Goal: Information Seeking & Learning: Learn about a topic

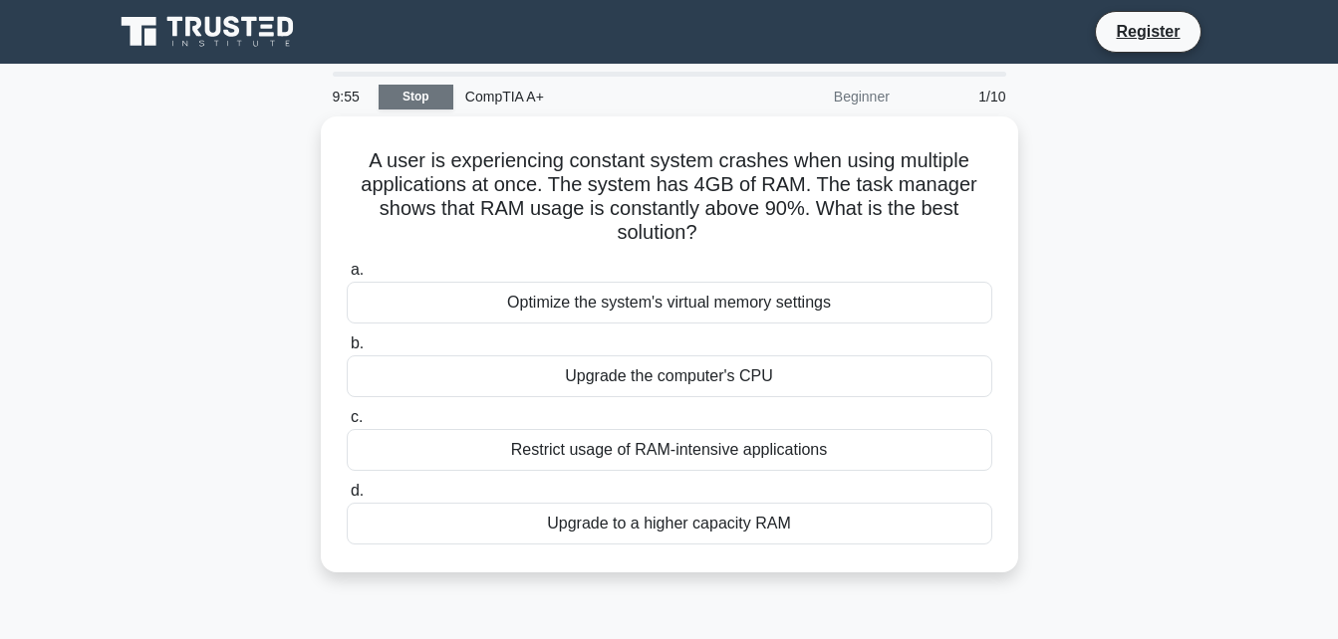
click at [408, 90] on link "Stop" at bounding box center [415, 97] width 75 height 25
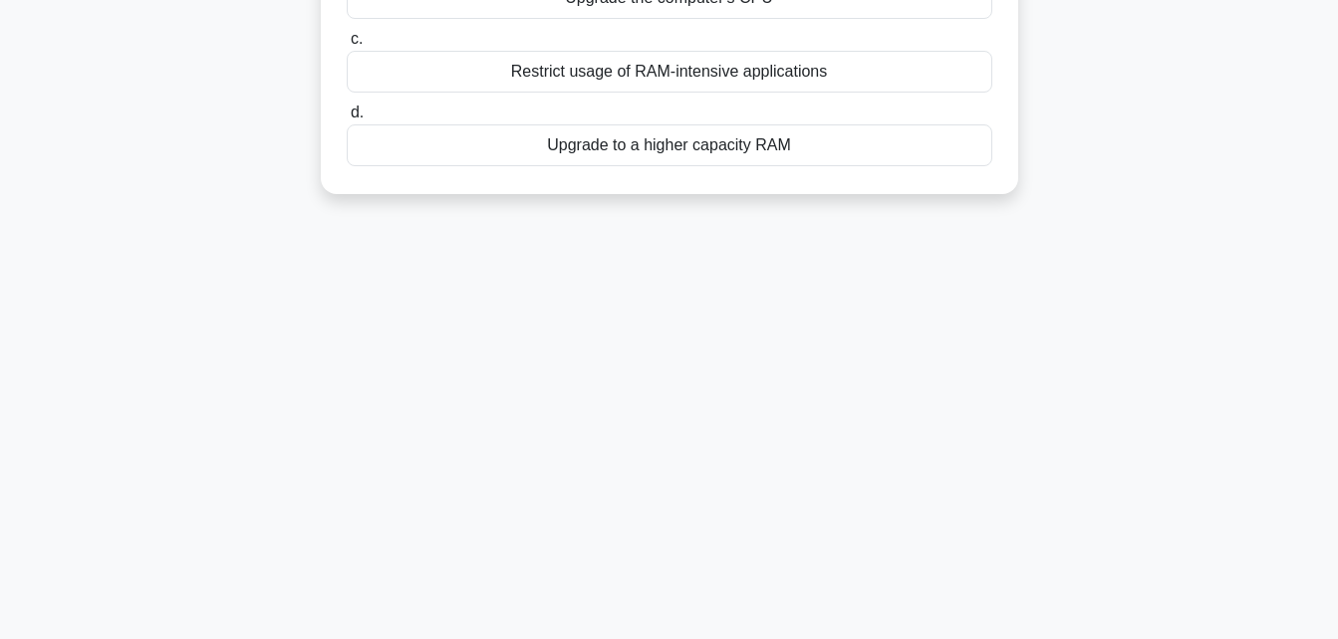
scroll to position [436, 0]
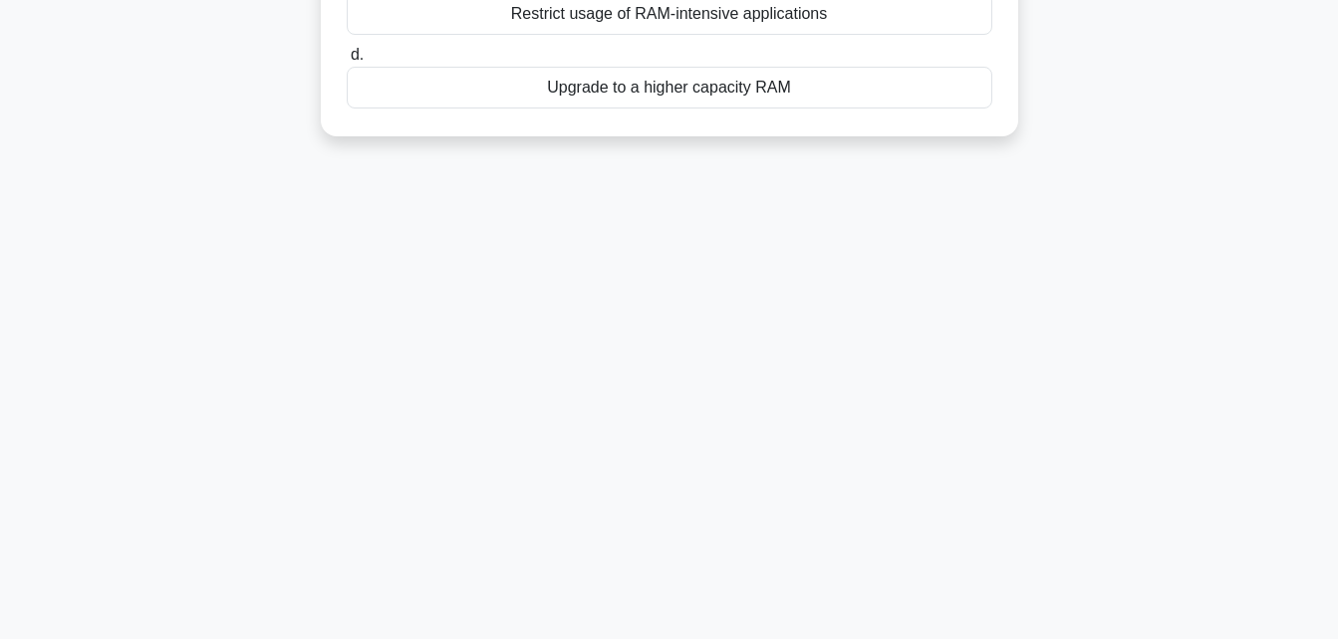
click at [823, 235] on div "9:19 Stop CompTIA A+ Beginner 1/10 A user is experiencing constant system crash…" at bounding box center [669, 133] width 1135 height 996
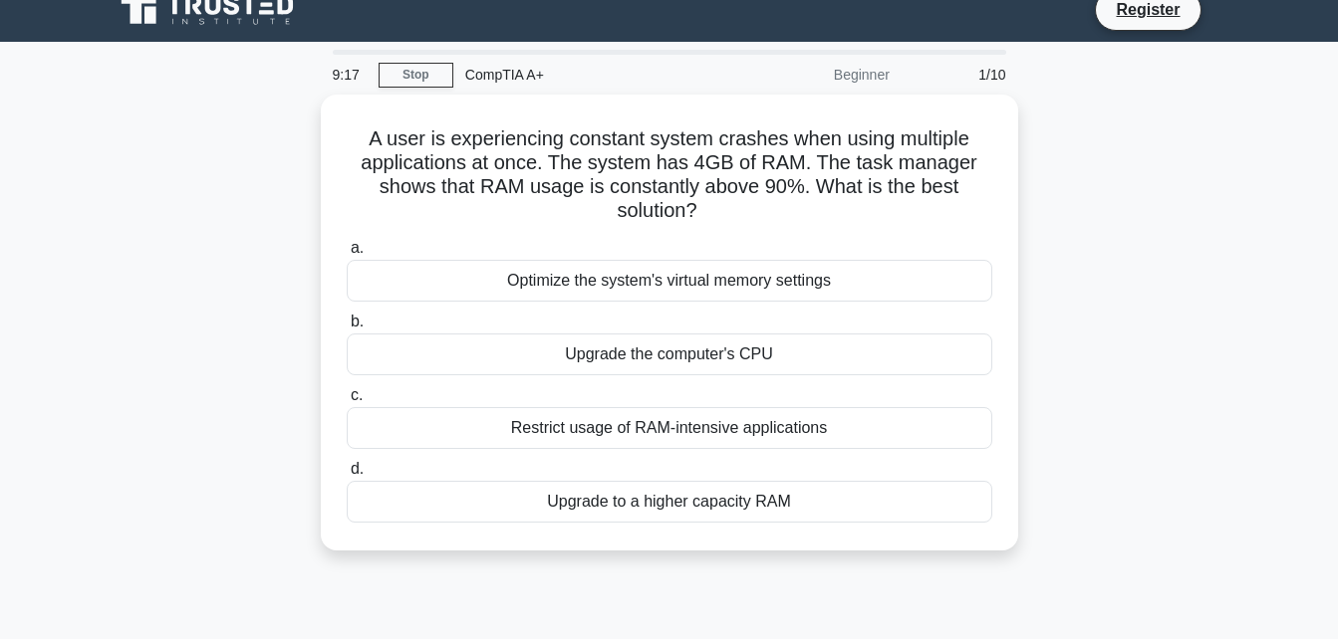
scroll to position [0, 0]
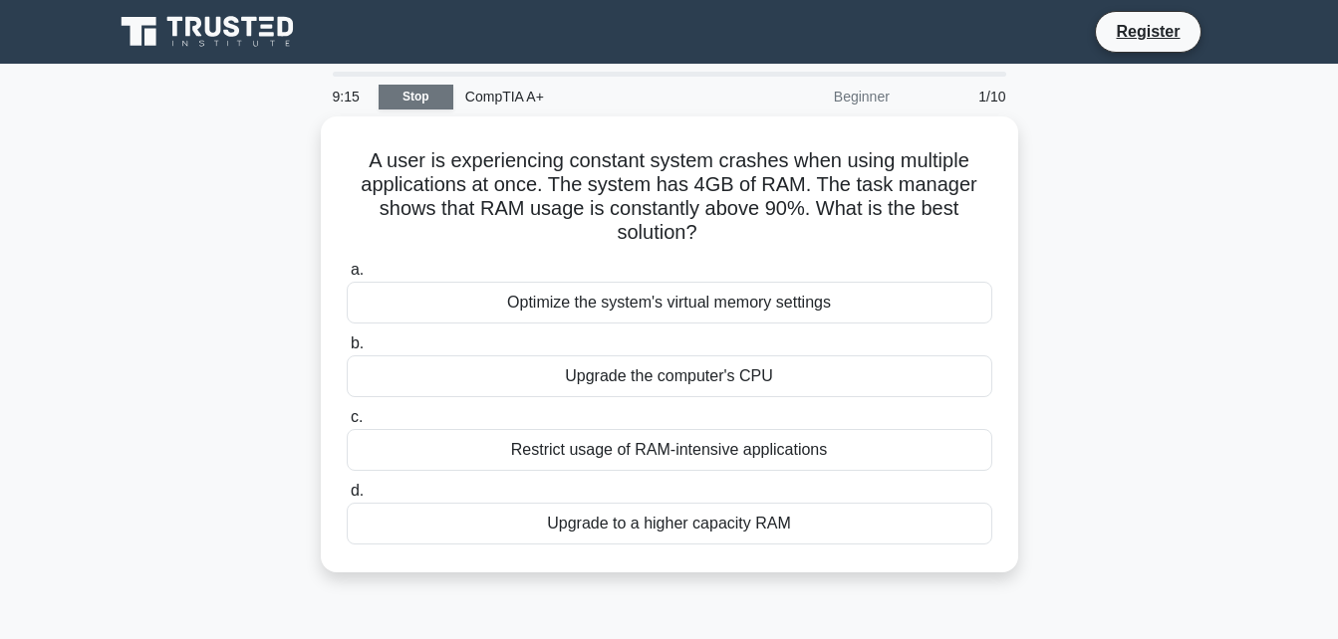
click at [423, 105] on link "Stop" at bounding box center [415, 97] width 75 height 25
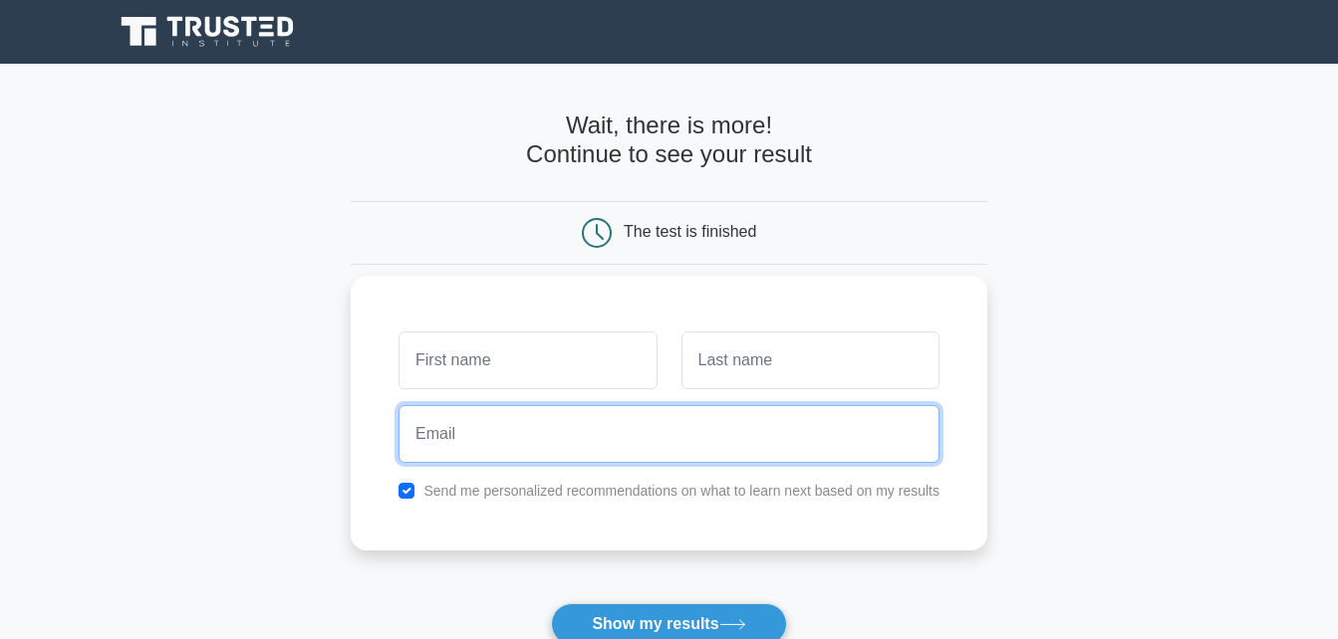
click at [530, 426] on input "email" at bounding box center [668, 434] width 541 height 58
type input "sglethole75@gmail.com"
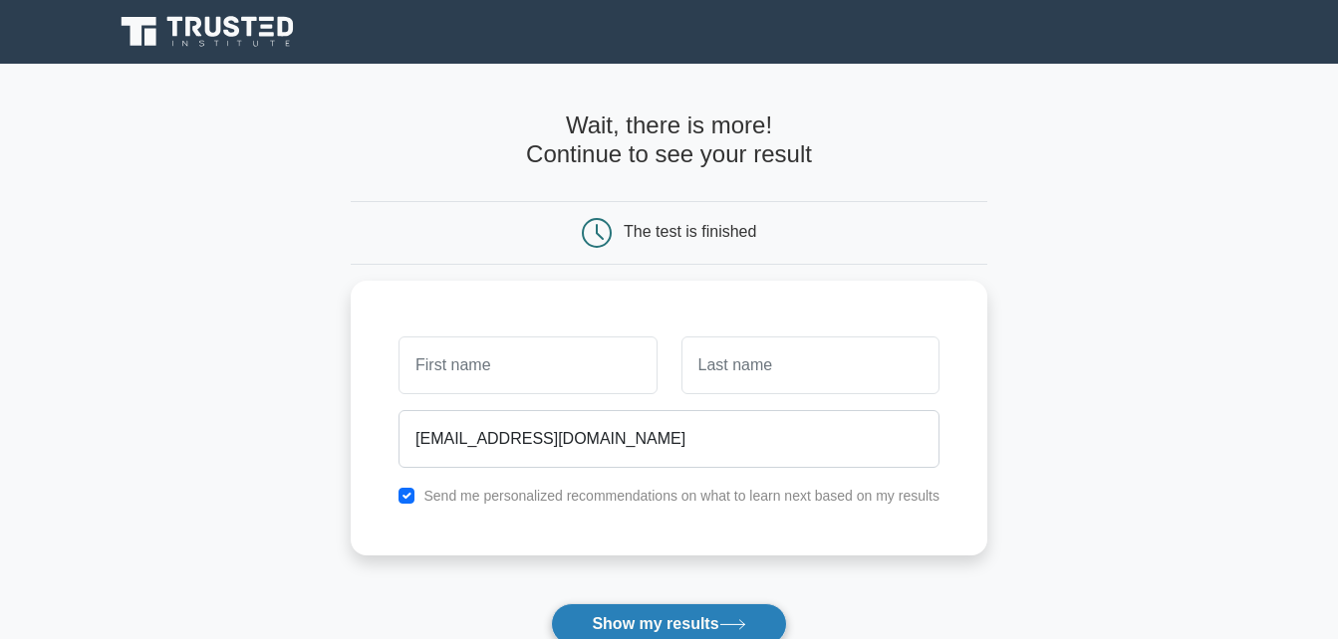
click at [727, 621] on icon at bounding box center [732, 625] width 27 height 11
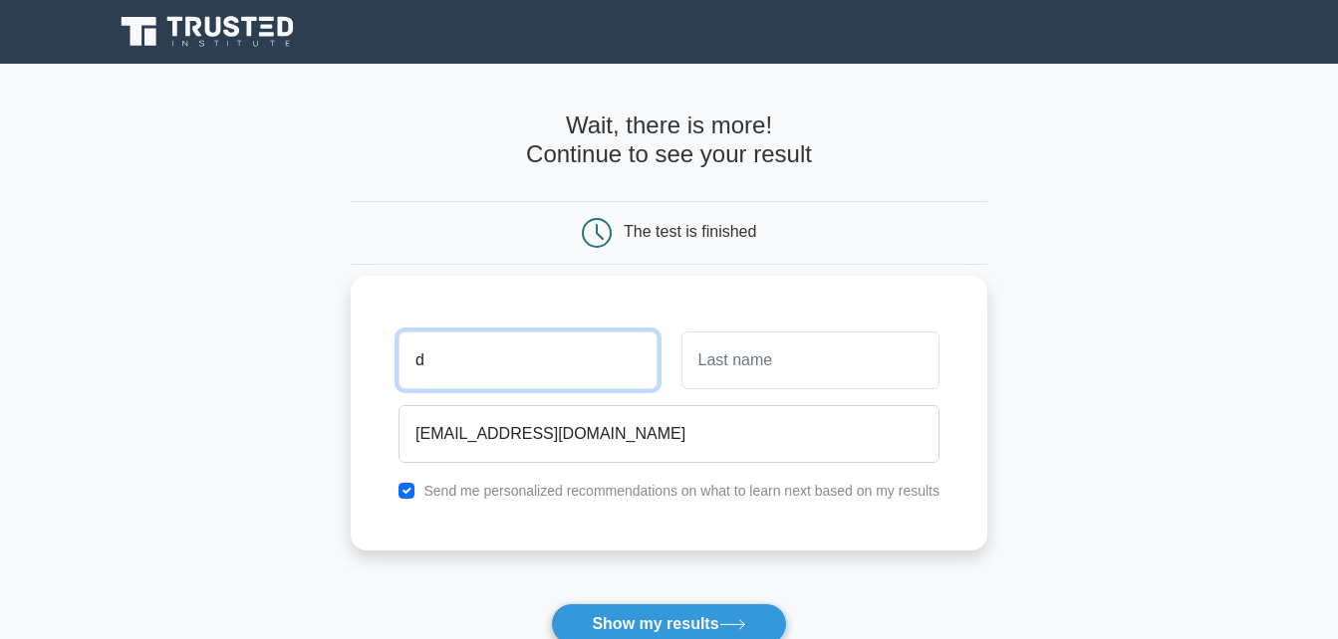
type input "d"
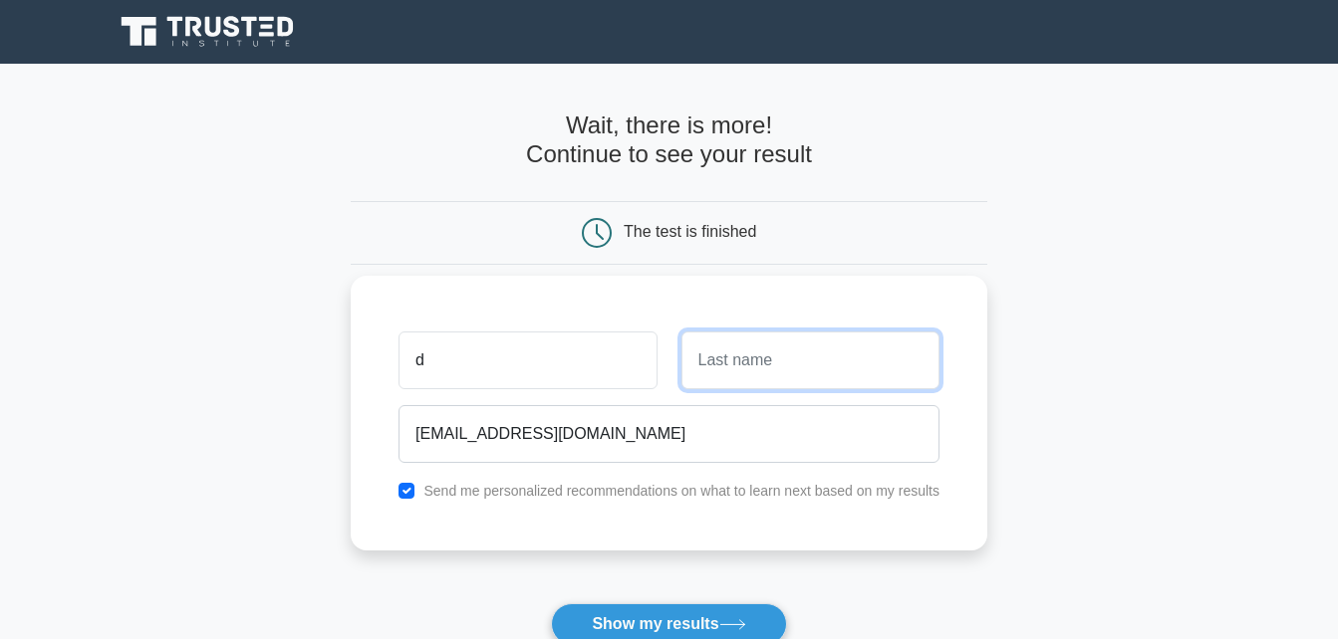
click at [709, 354] on input "text" at bounding box center [810, 361] width 258 height 58
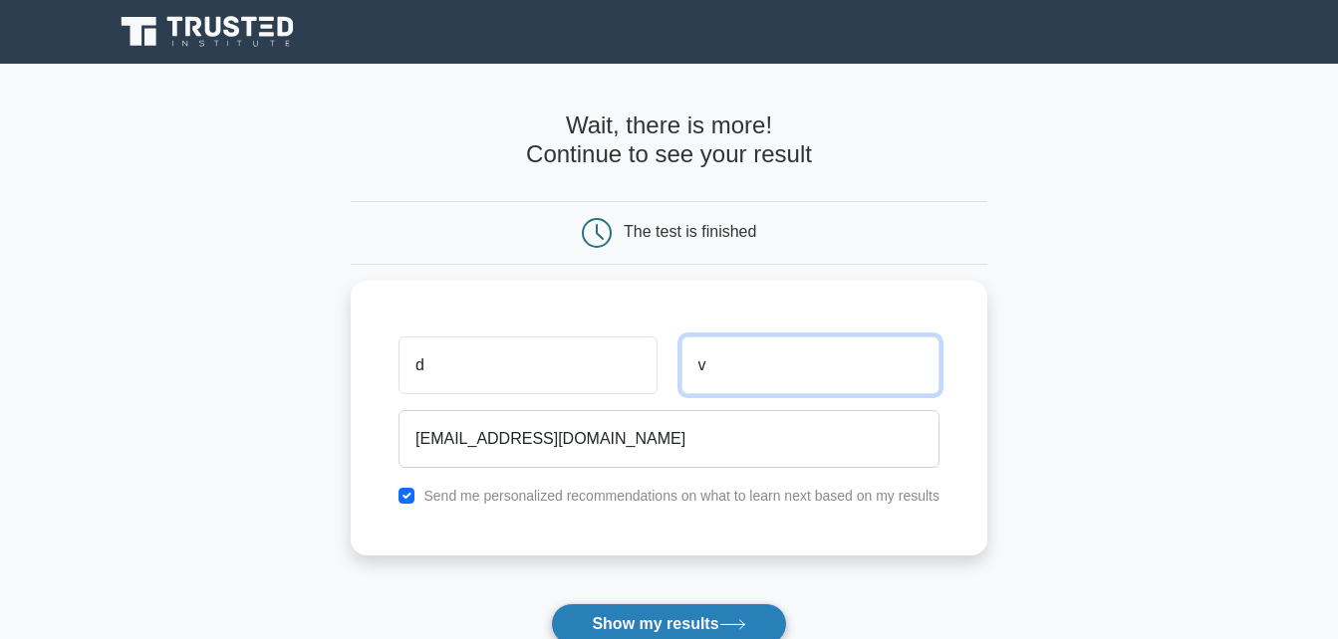
type input "v"
click at [679, 618] on button "Show my results" at bounding box center [668, 625] width 235 height 42
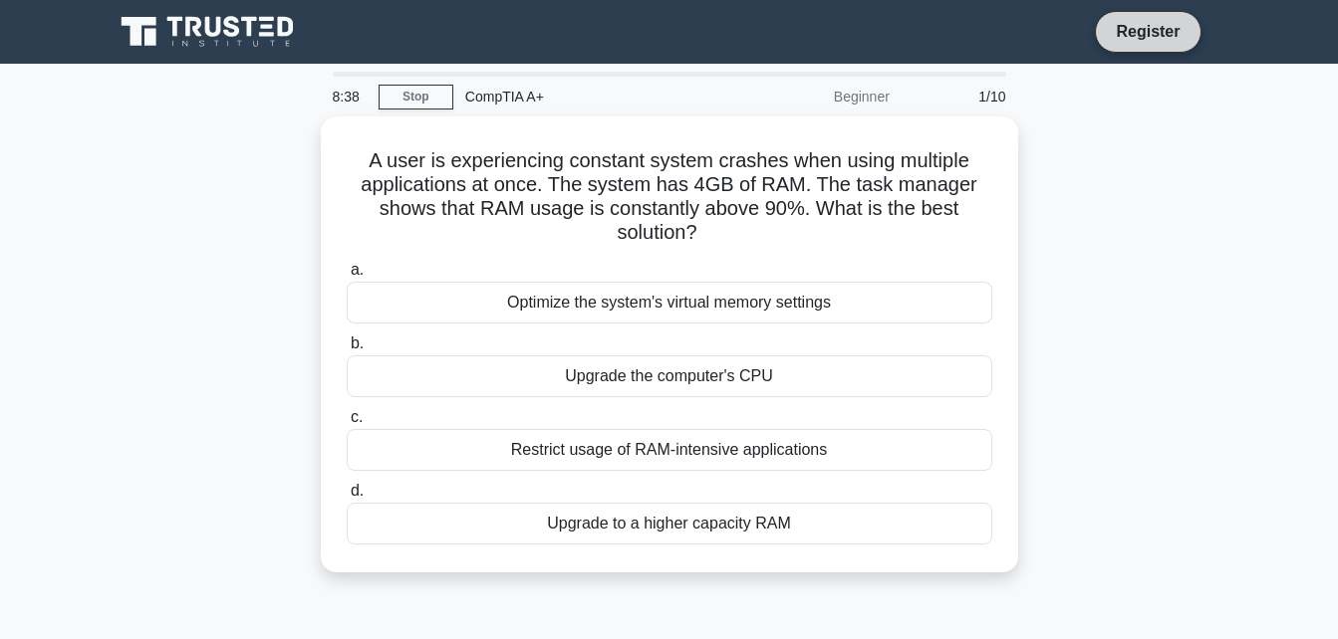
click at [1114, 26] on link "Register" at bounding box center [1148, 31] width 88 height 25
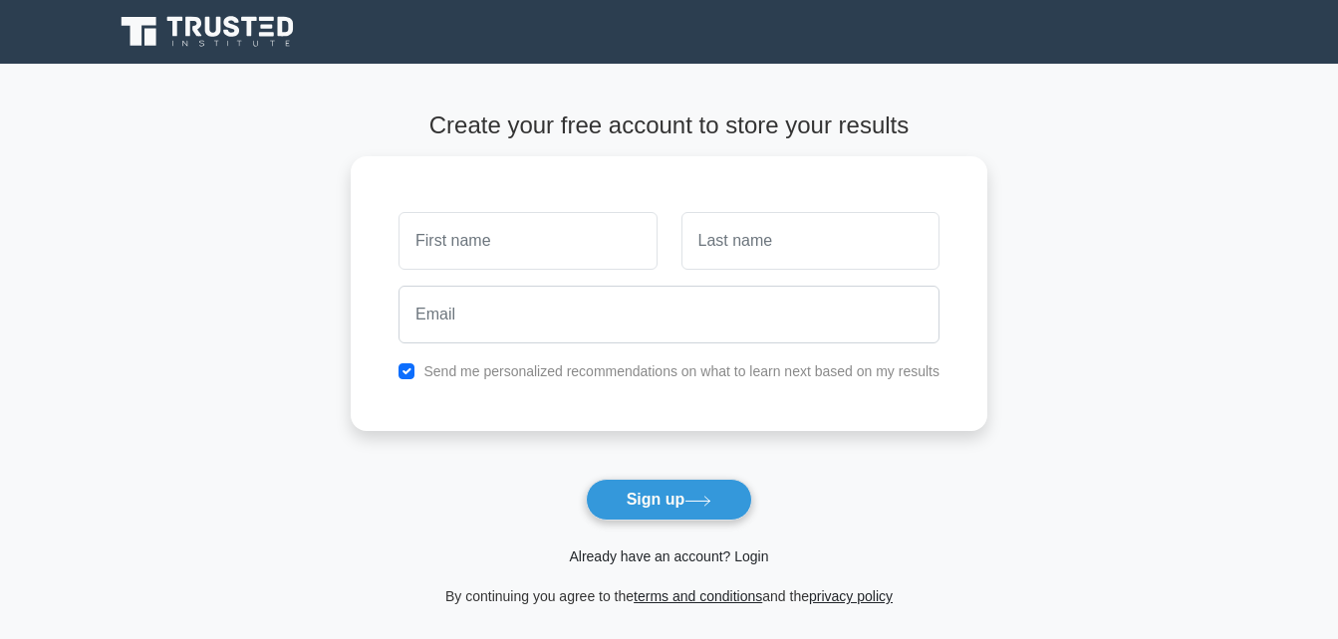
click at [679, 554] on link "Already have an account? Login" at bounding box center [668, 557] width 199 height 16
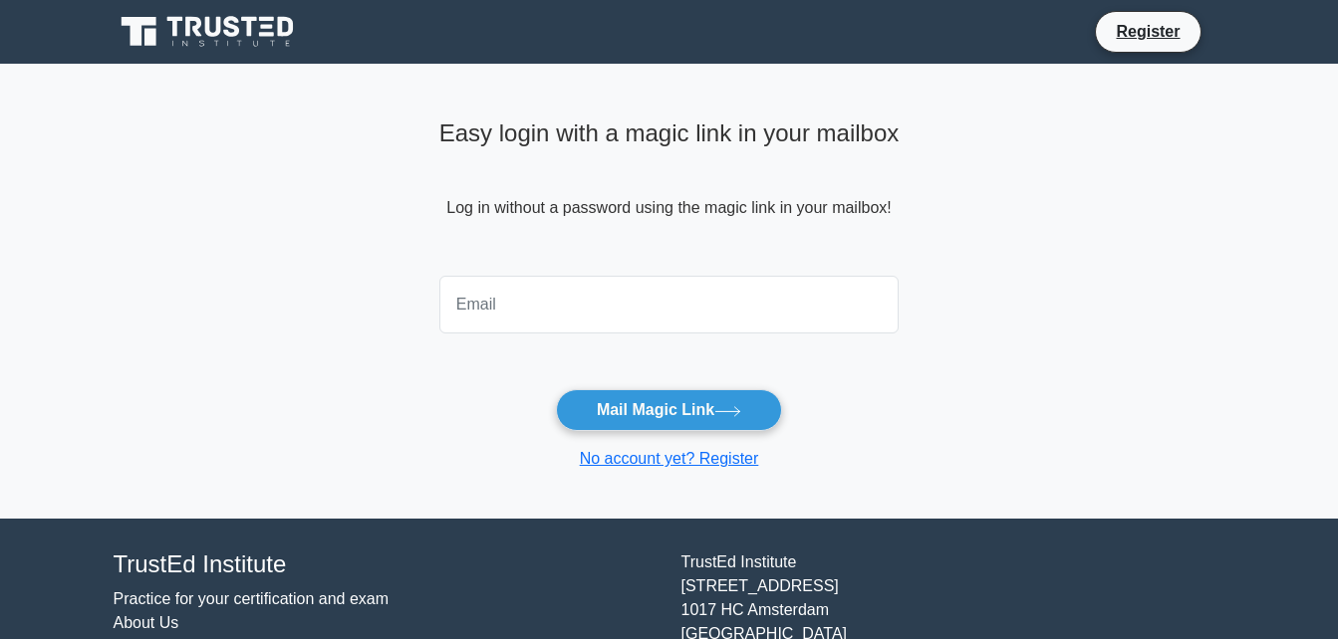
click at [561, 316] on input "email" at bounding box center [669, 305] width 460 height 58
type input "[EMAIL_ADDRESS][DOMAIN_NAME]"
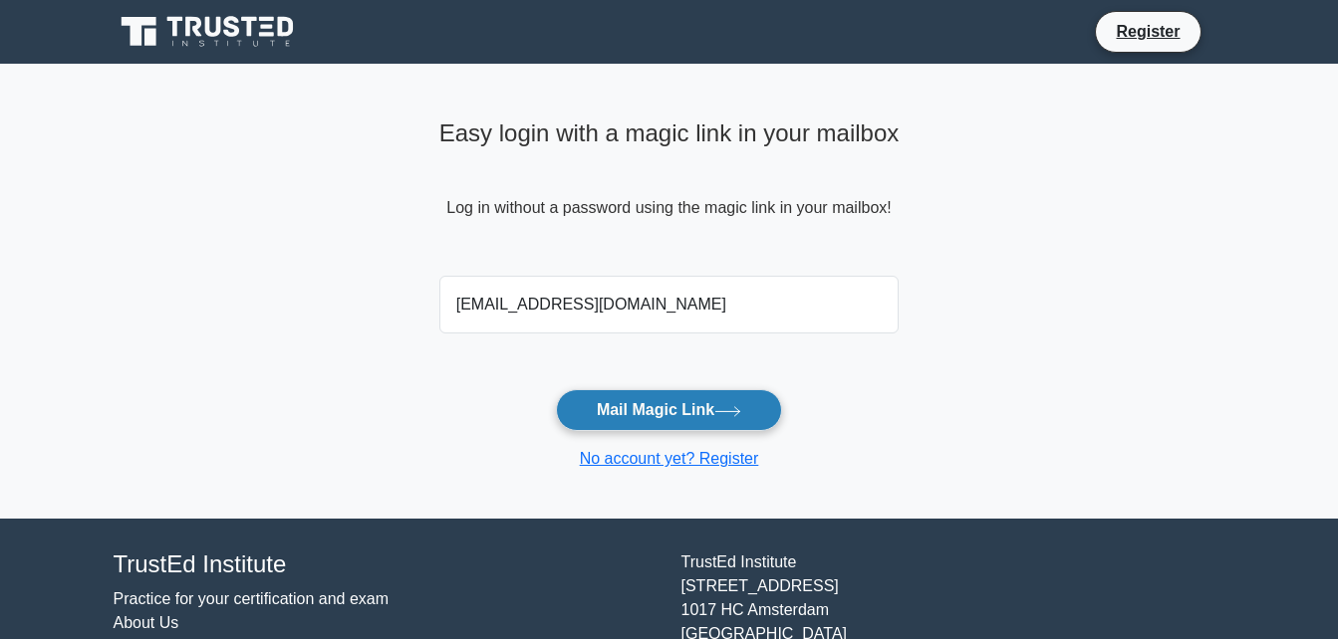
click at [587, 415] on button "Mail Magic Link" at bounding box center [669, 410] width 226 height 42
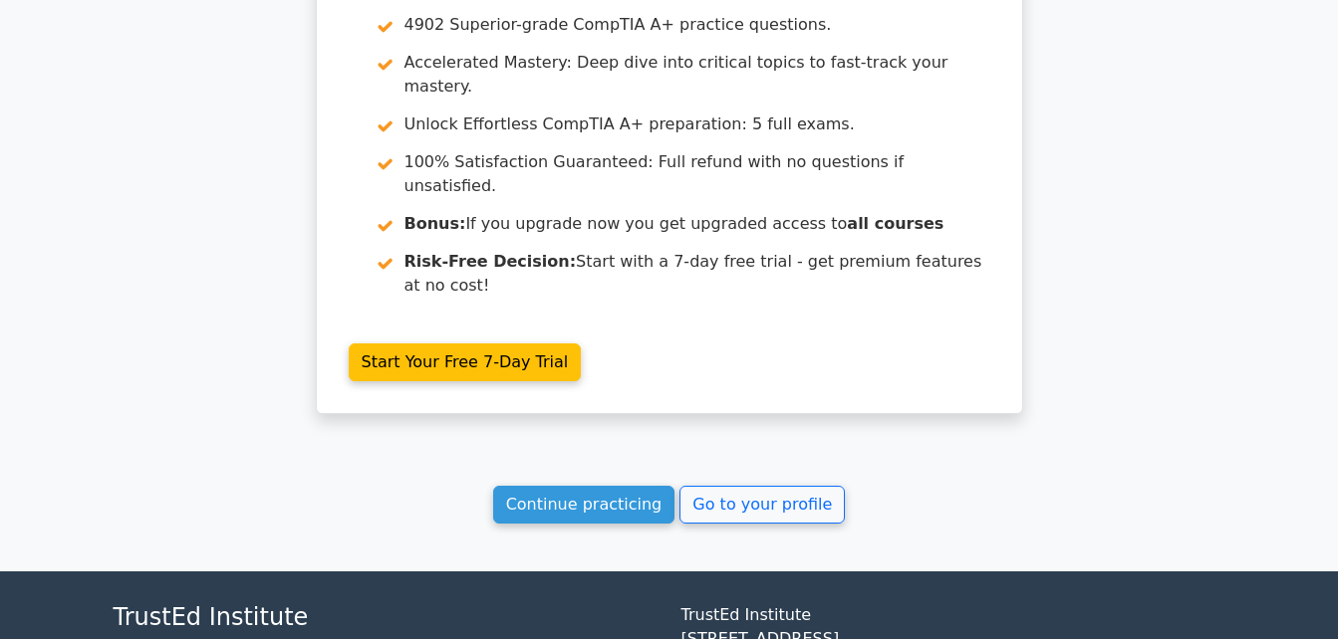
scroll to position [3674, 0]
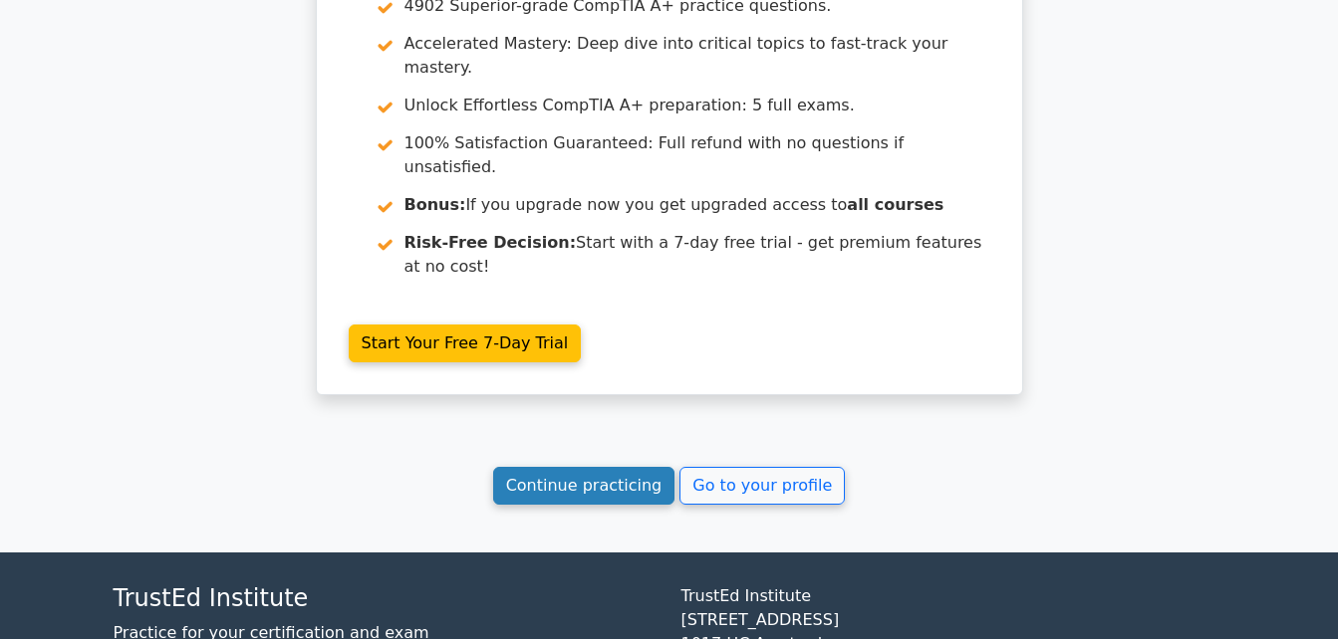
click at [630, 467] on link "Continue practicing" at bounding box center [584, 486] width 182 height 38
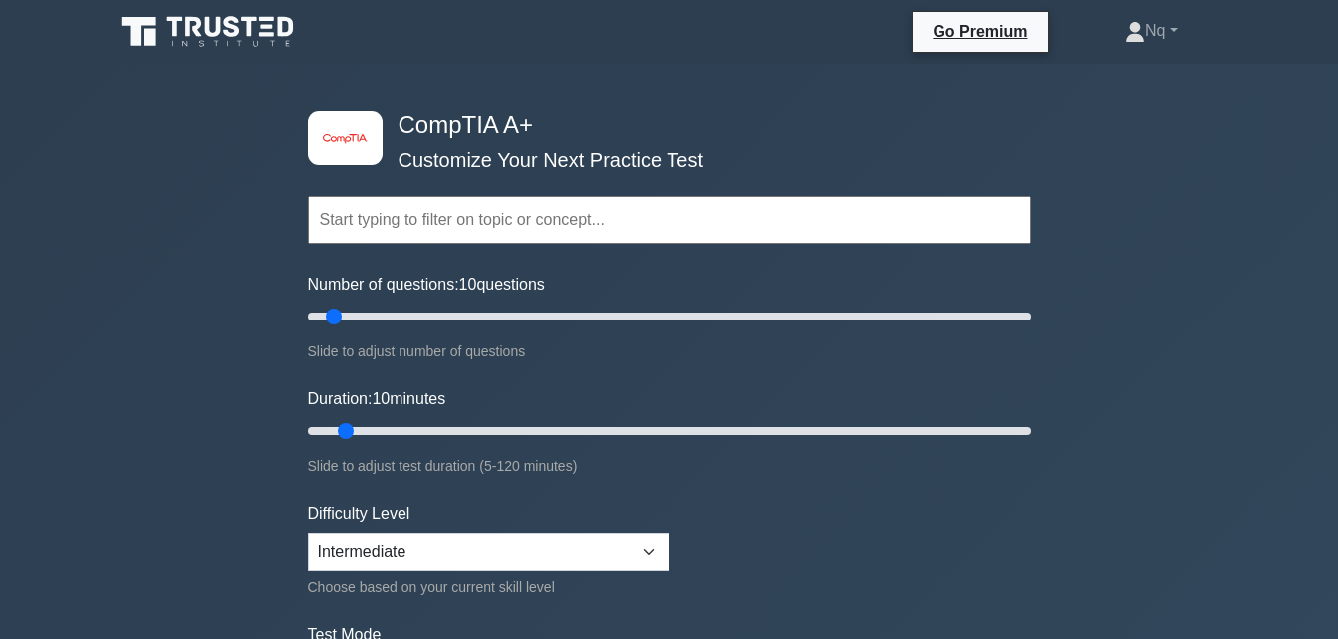
scroll to position [559, 0]
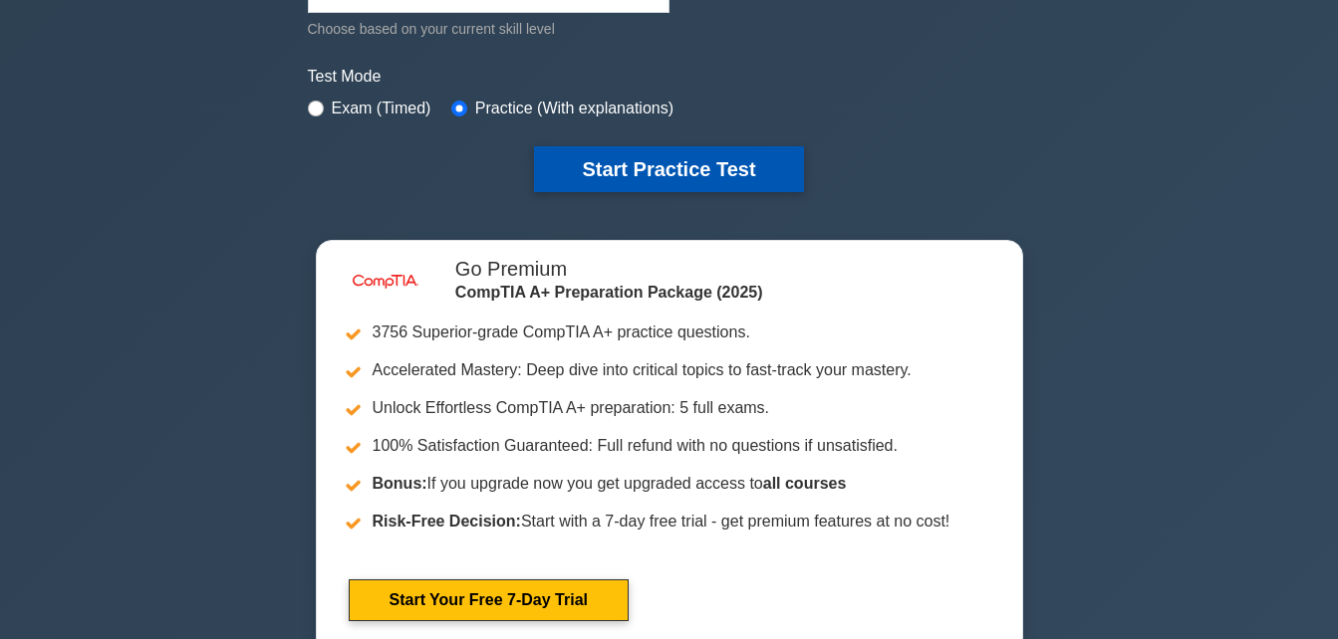
click at [744, 159] on button "Start Practice Test" at bounding box center [668, 169] width 269 height 46
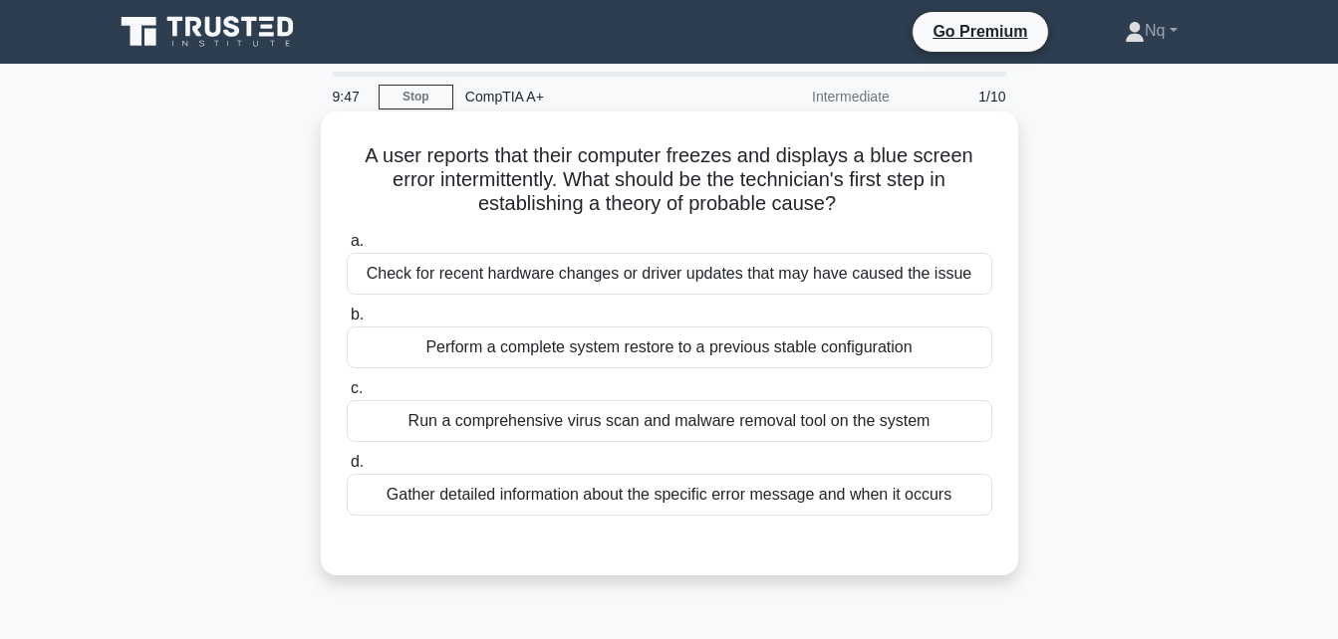
click at [598, 279] on div "Check for recent hardware changes or driver updates that may have caused the is…" at bounding box center [669, 274] width 645 height 42
click at [347, 248] on input "a. Check for recent hardware changes or driver updates that may have caused the…" at bounding box center [347, 241] width 0 height 13
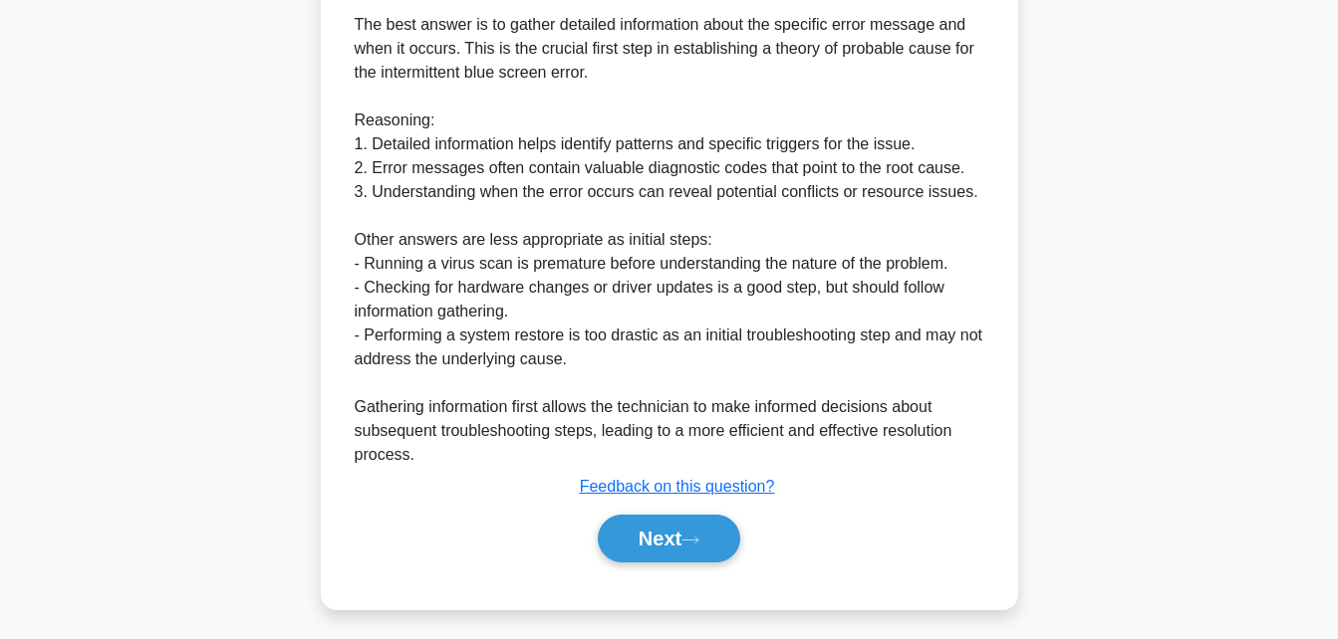
scroll to position [592, 0]
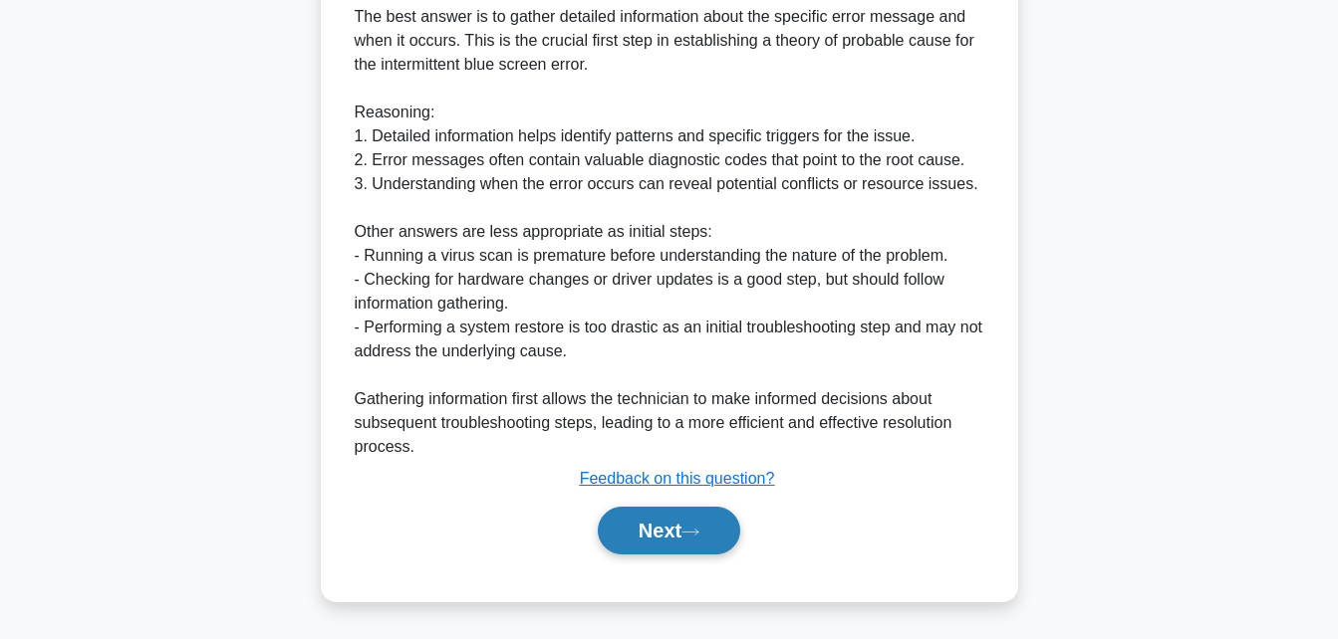
click at [693, 509] on button "Next" at bounding box center [669, 531] width 142 height 48
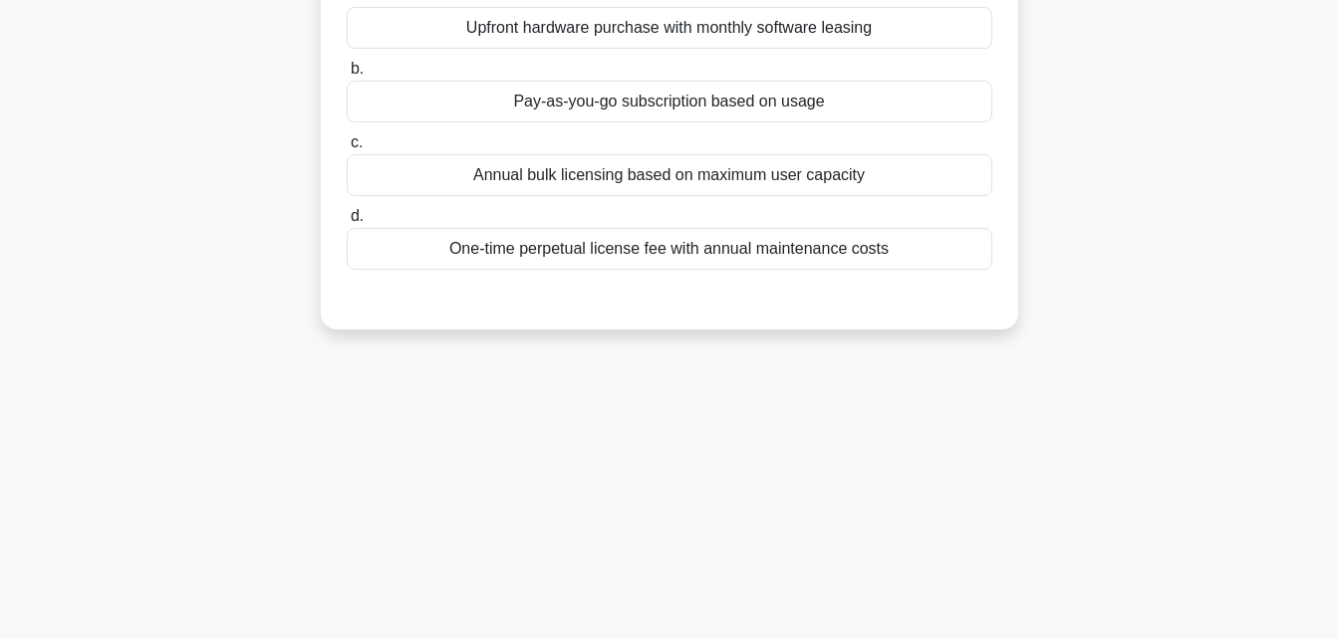
scroll to position [0, 0]
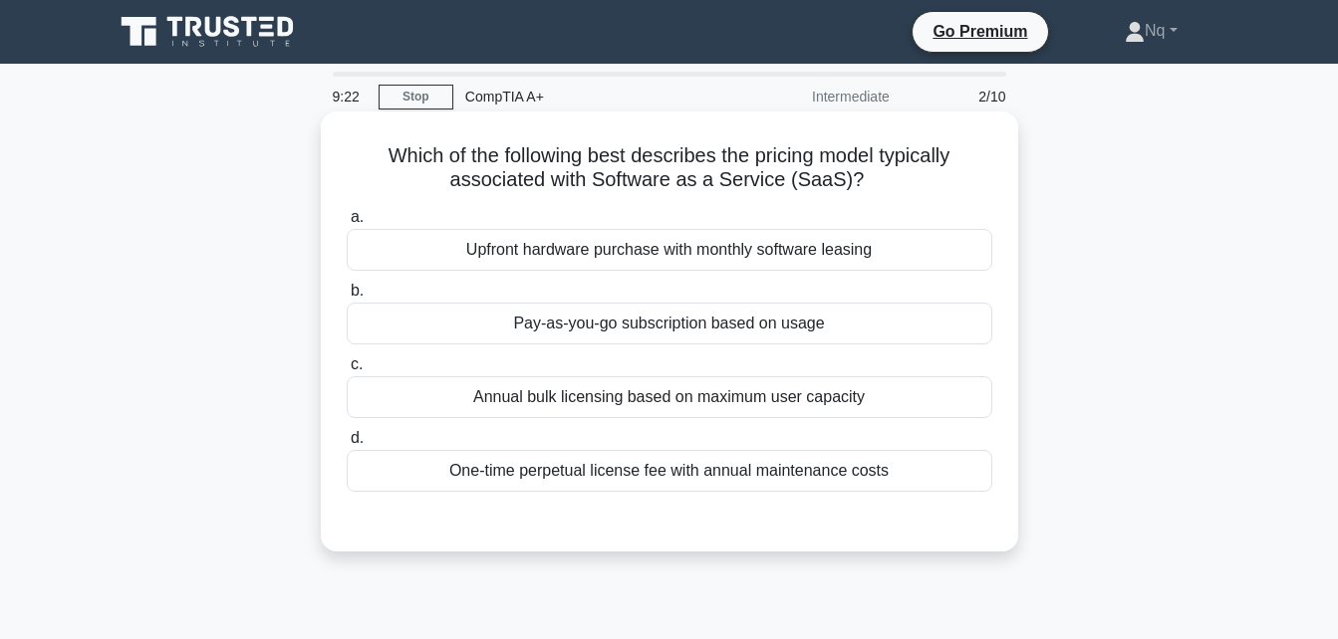
click at [562, 322] on div "Pay-as-you-go subscription based on usage" at bounding box center [669, 324] width 645 height 42
click at [347, 298] on input "b. Pay-as-you-go subscription based on usage" at bounding box center [347, 291] width 0 height 13
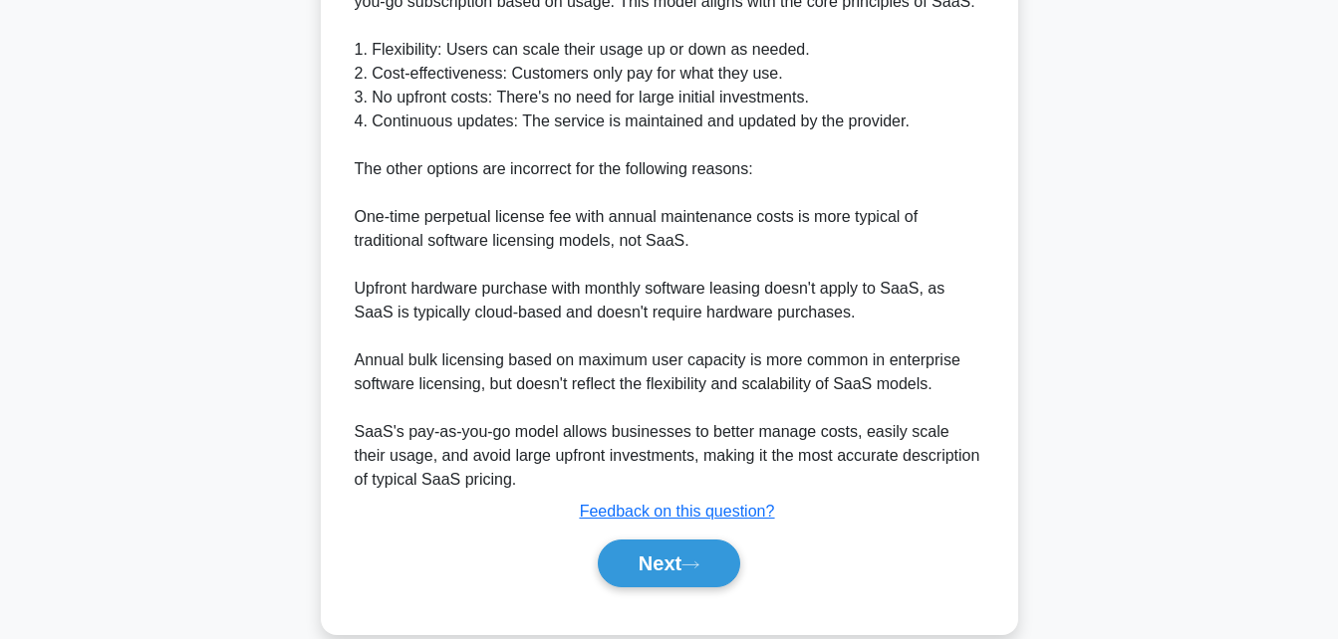
scroll to position [637, 0]
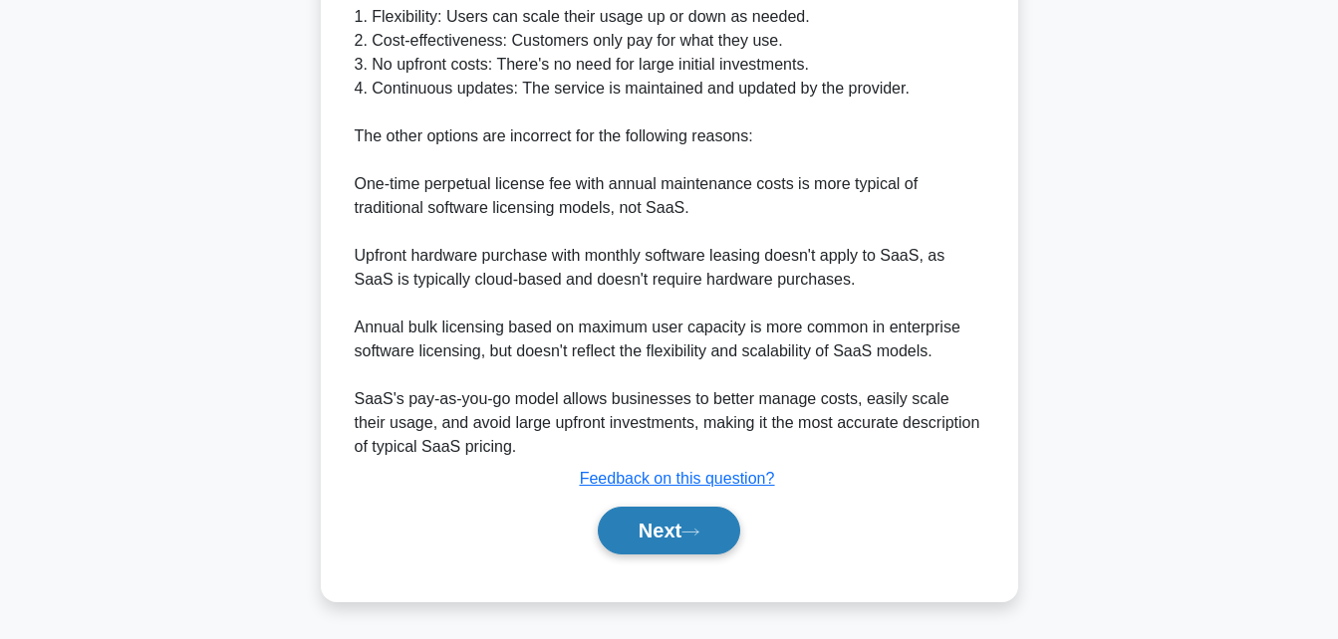
click at [649, 527] on button "Next" at bounding box center [669, 531] width 142 height 48
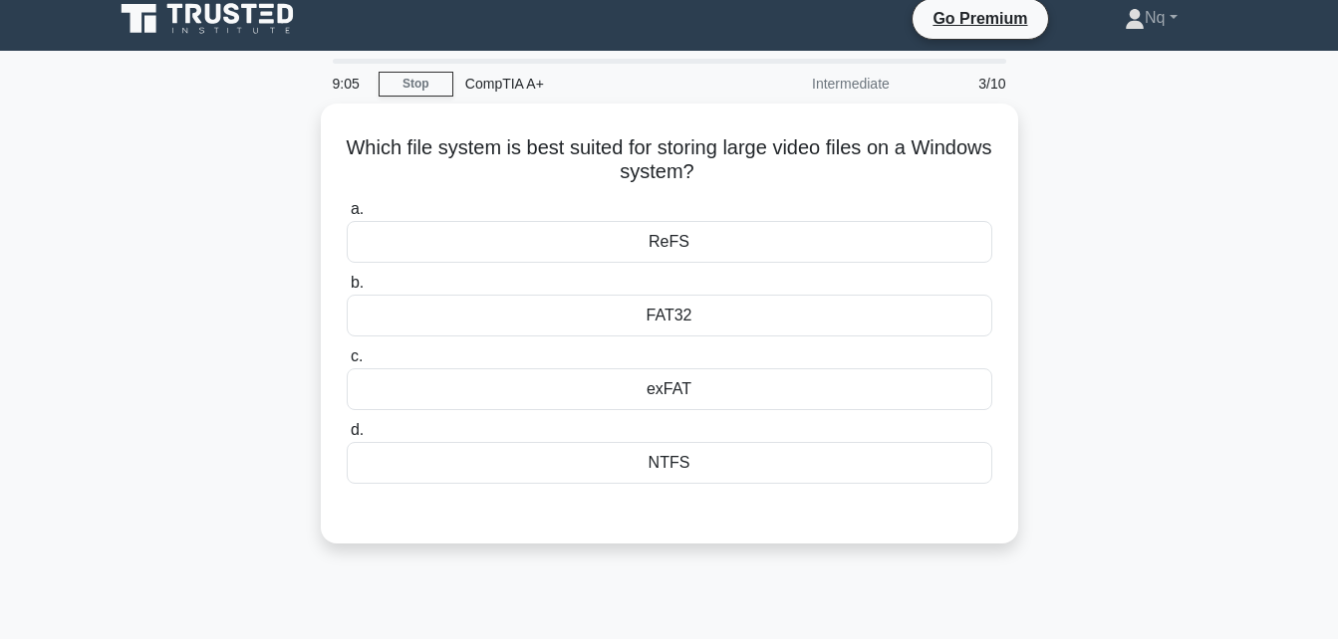
scroll to position [0, 0]
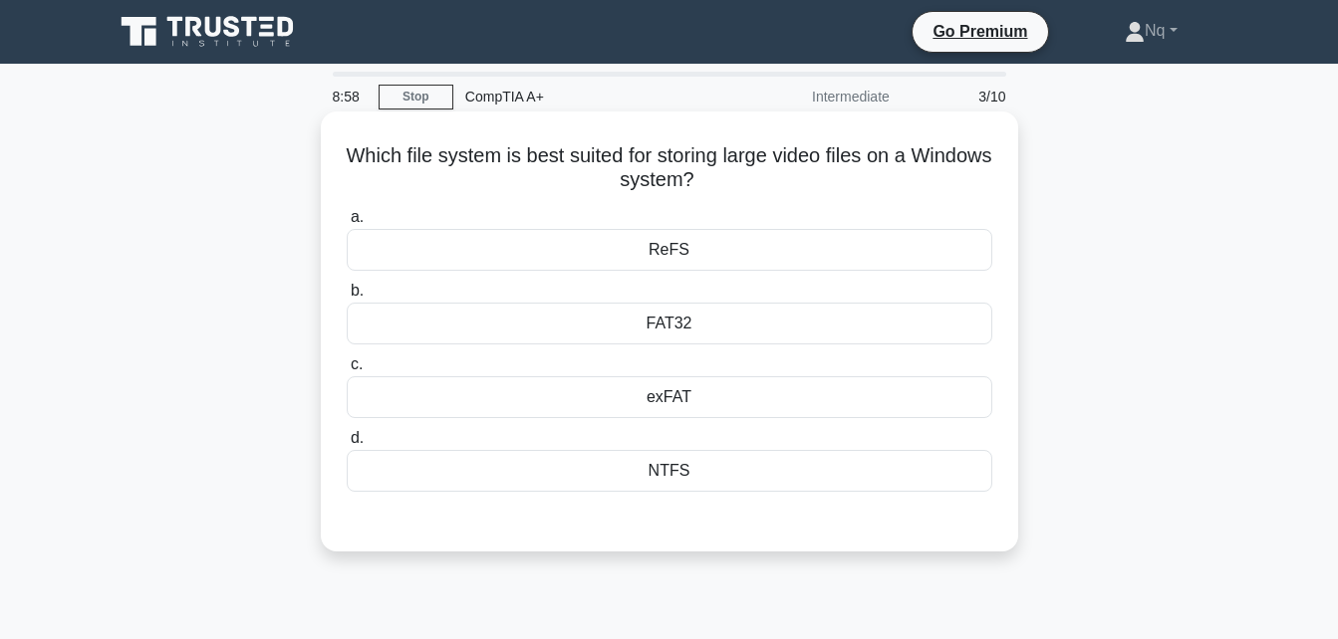
click at [683, 404] on div "exFAT" at bounding box center [669, 397] width 645 height 42
click at [347, 372] on input "c. exFAT" at bounding box center [347, 365] width 0 height 13
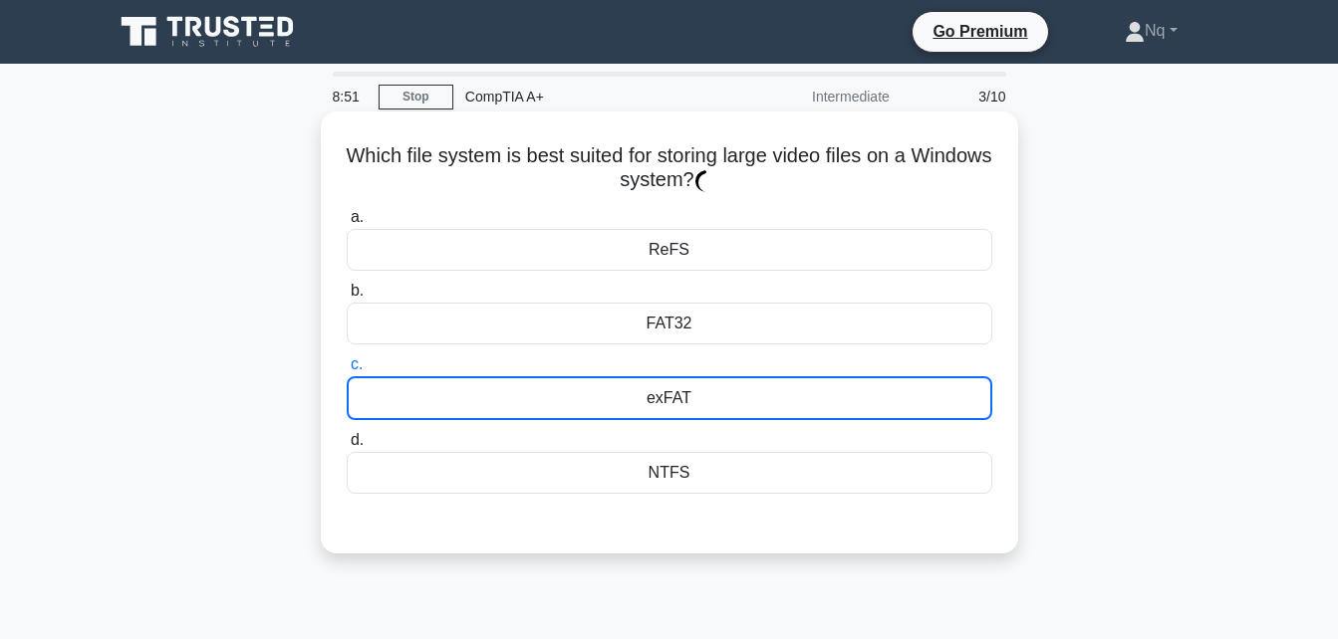
click at [608, 313] on div "FAT32" at bounding box center [669, 324] width 645 height 42
click at [347, 298] on input "b. FAT32" at bounding box center [347, 291] width 0 height 13
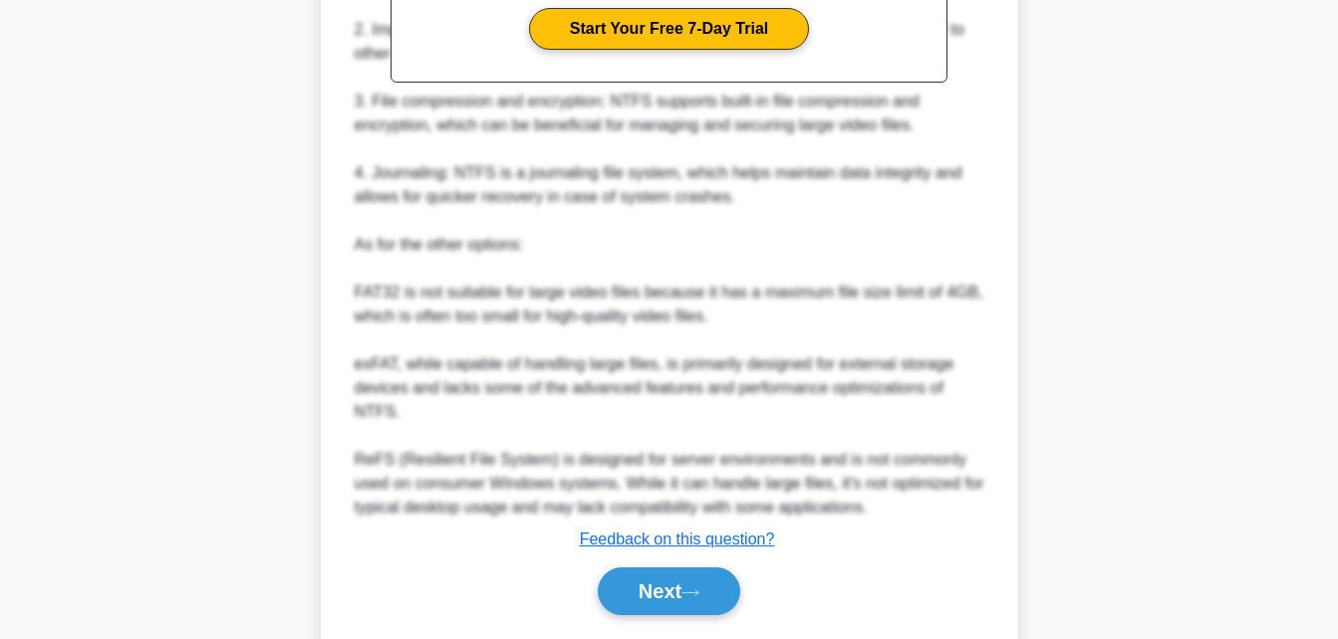
scroll to position [717, 0]
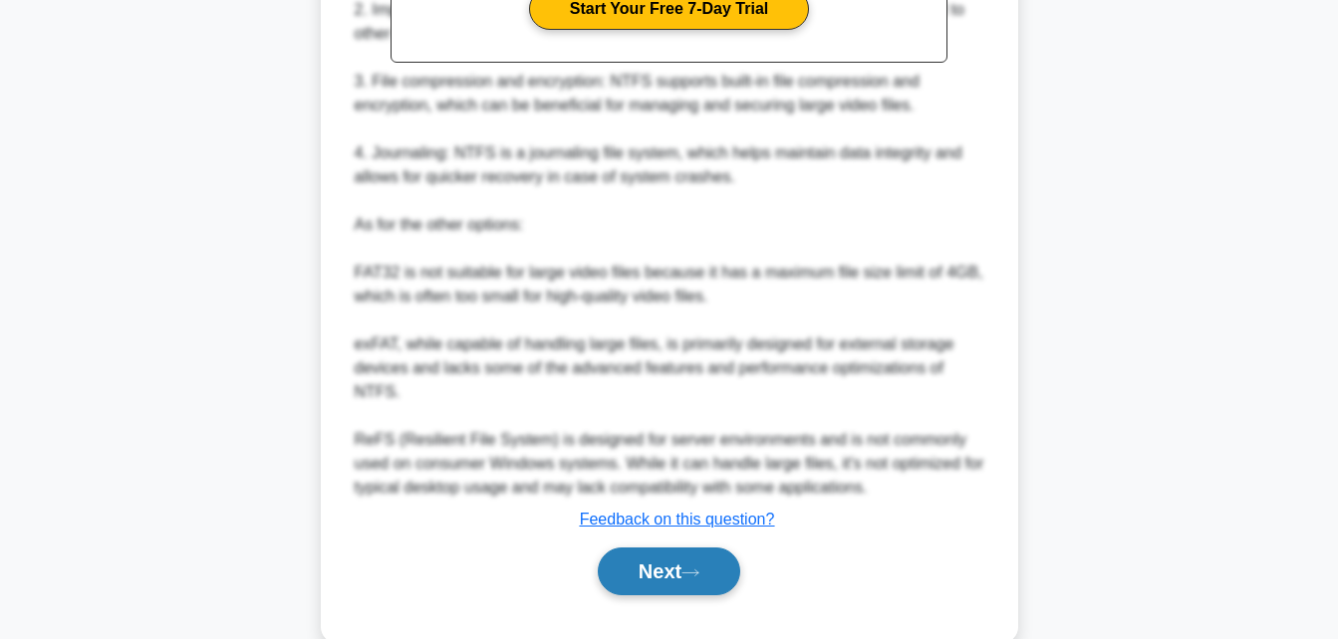
click at [690, 548] on button "Next" at bounding box center [669, 572] width 142 height 48
click at [677, 548] on button "Next" at bounding box center [669, 572] width 142 height 48
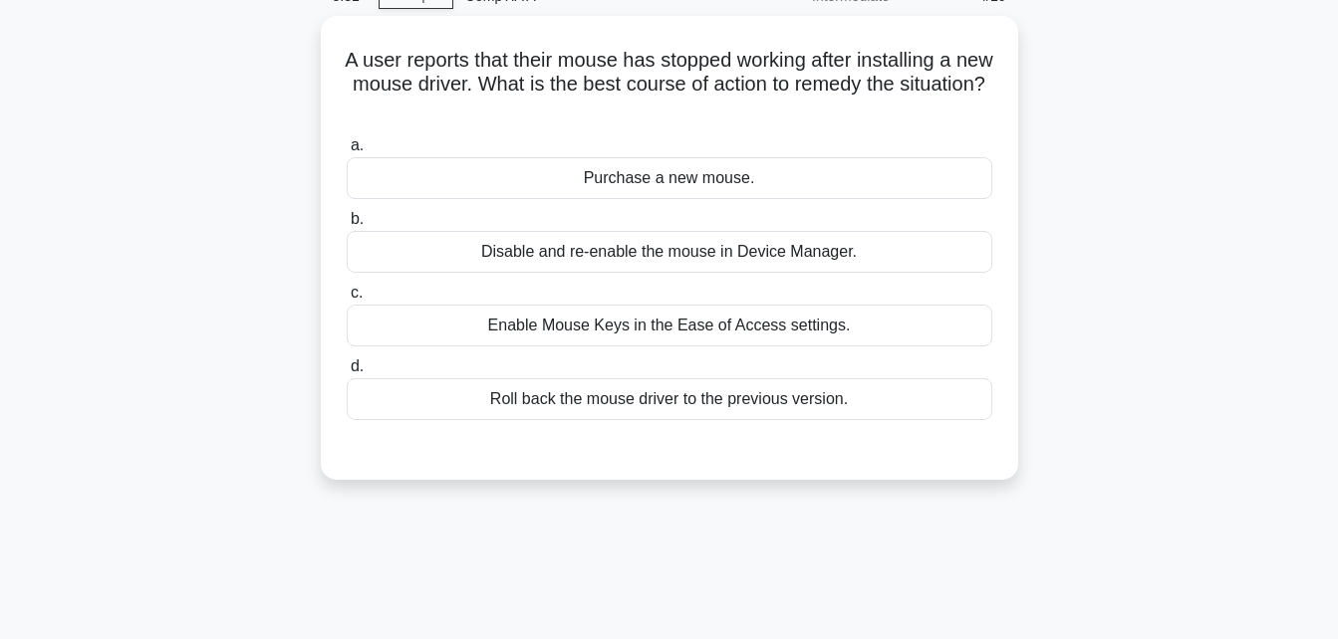
scroll to position [78, 0]
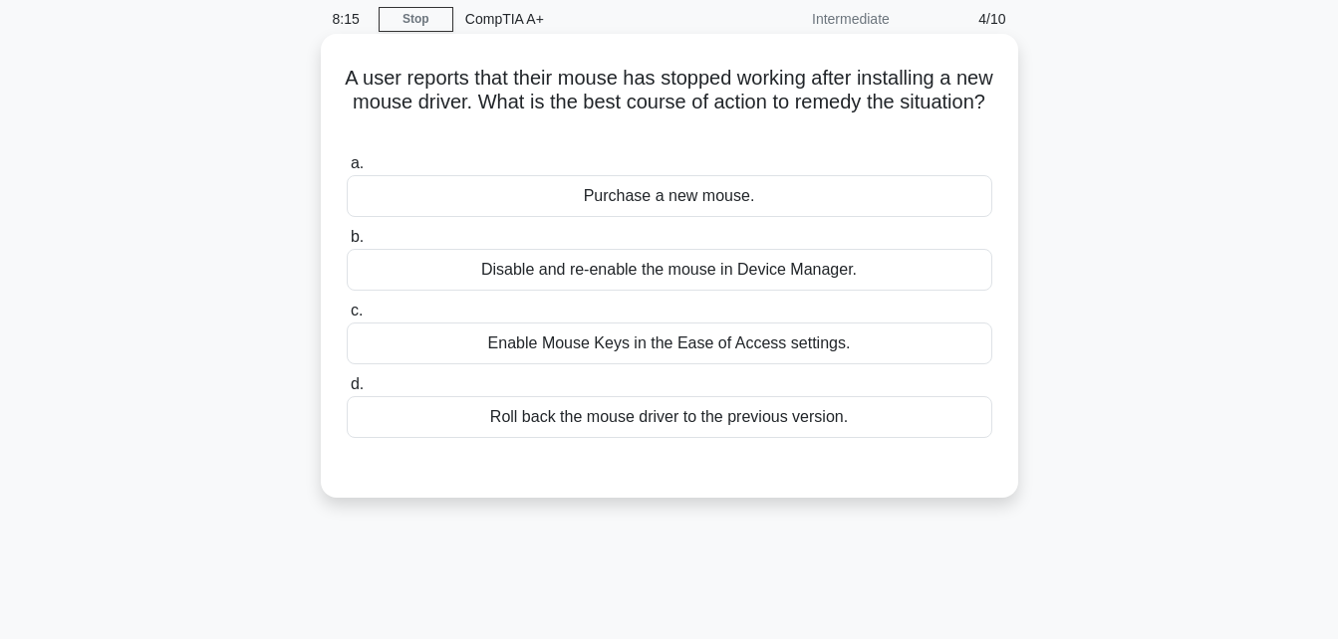
click at [654, 430] on div "Roll back the mouse driver to the previous version." at bounding box center [669, 417] width 645 height 42
click at [347, 391] on input "d. Roll back the mouse driver to the previous version." at bounding box center [347, 384] width 0 height 13
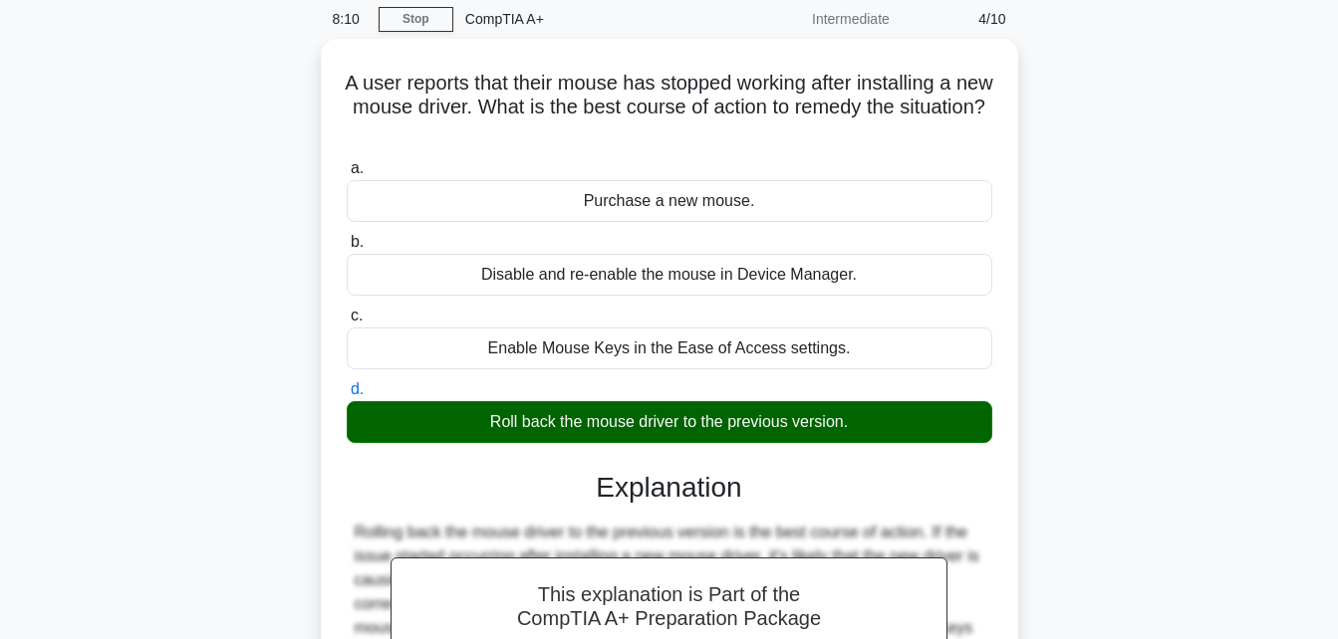
click at [1265, 327] on main "8:10 Stop CompTIA A+ Intermediate 4/10 A user reports that their mouse has stop…" at bounding box center [669, 492] width 1338 height 1012
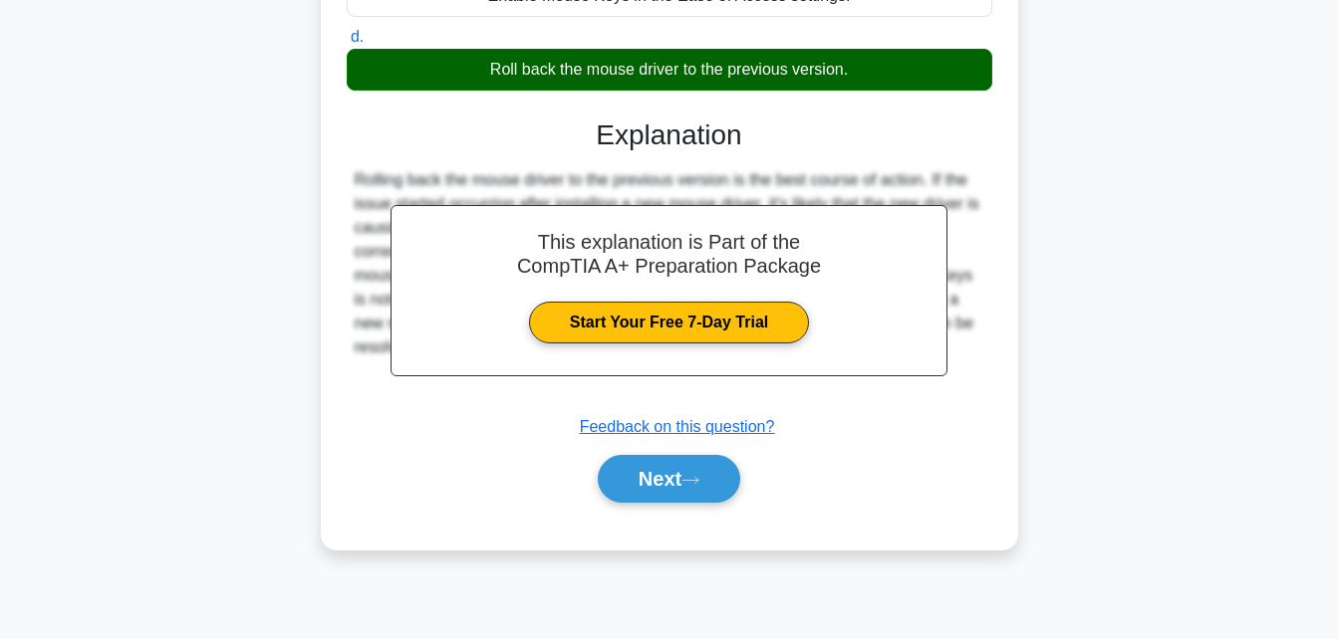
scroll to position [436, 0]
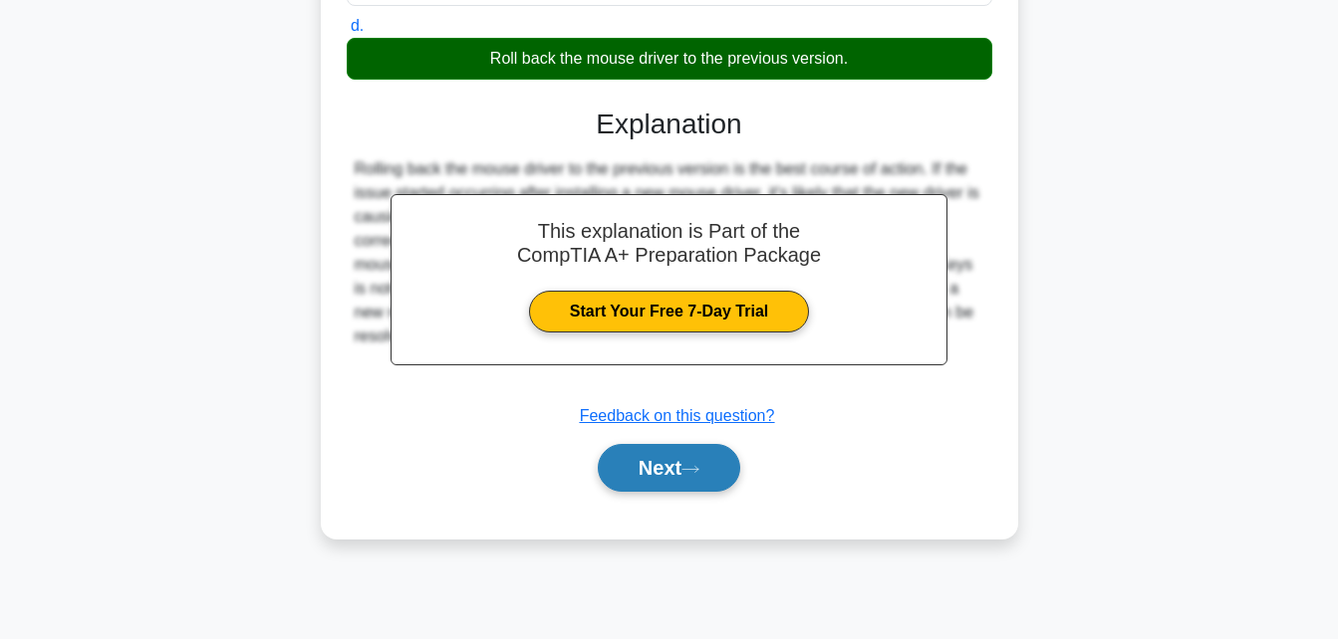
click at [654, 473] on button "Next" at bounding box center [669, 468] width 142 height 48
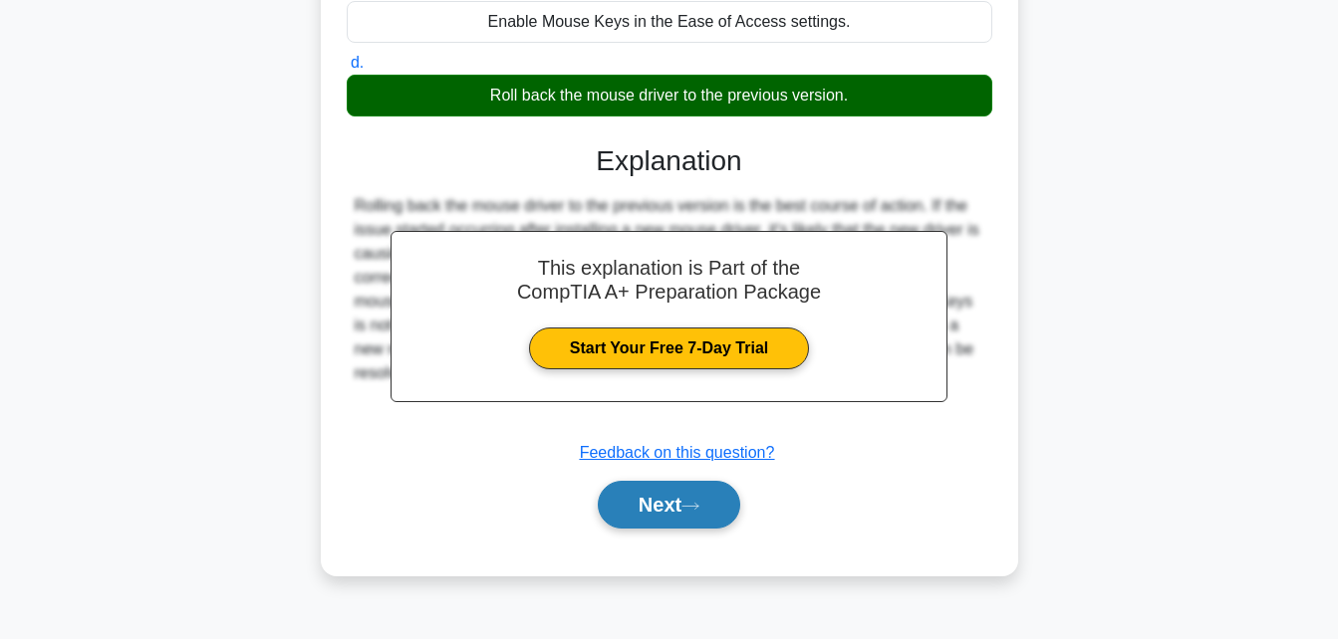
scroll to position [396, 0]
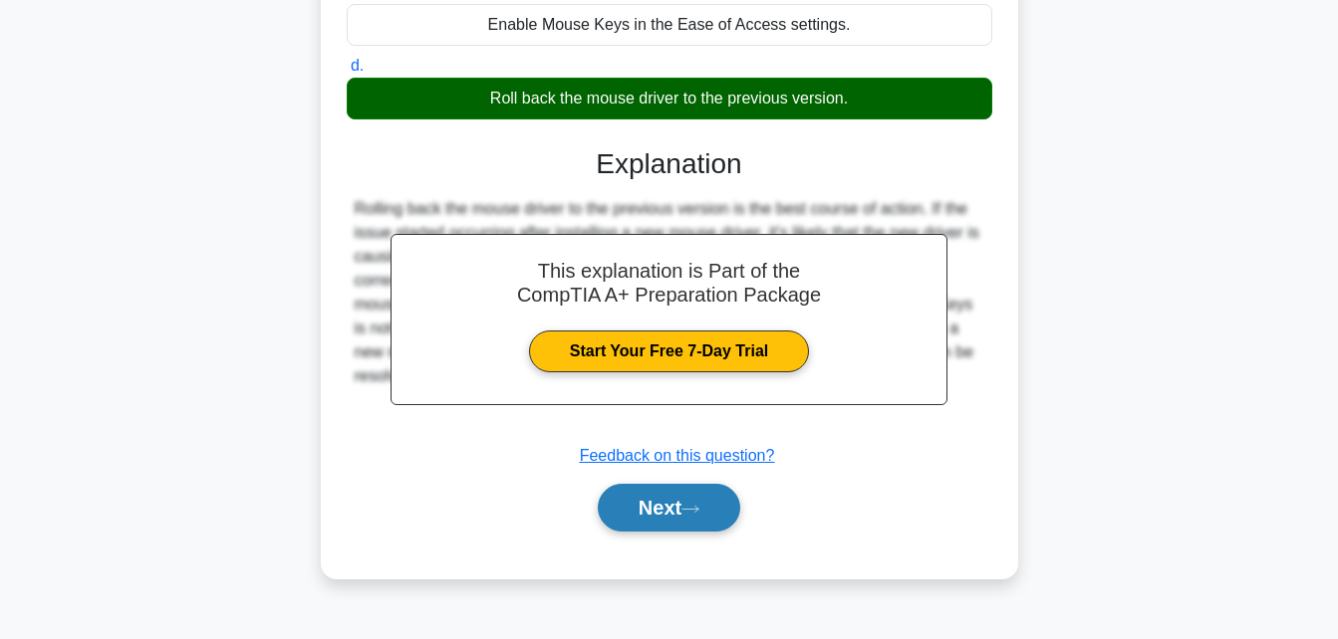
click at [662, 520] on button "Next" at bounding box center [669, 508] width 142 height 48
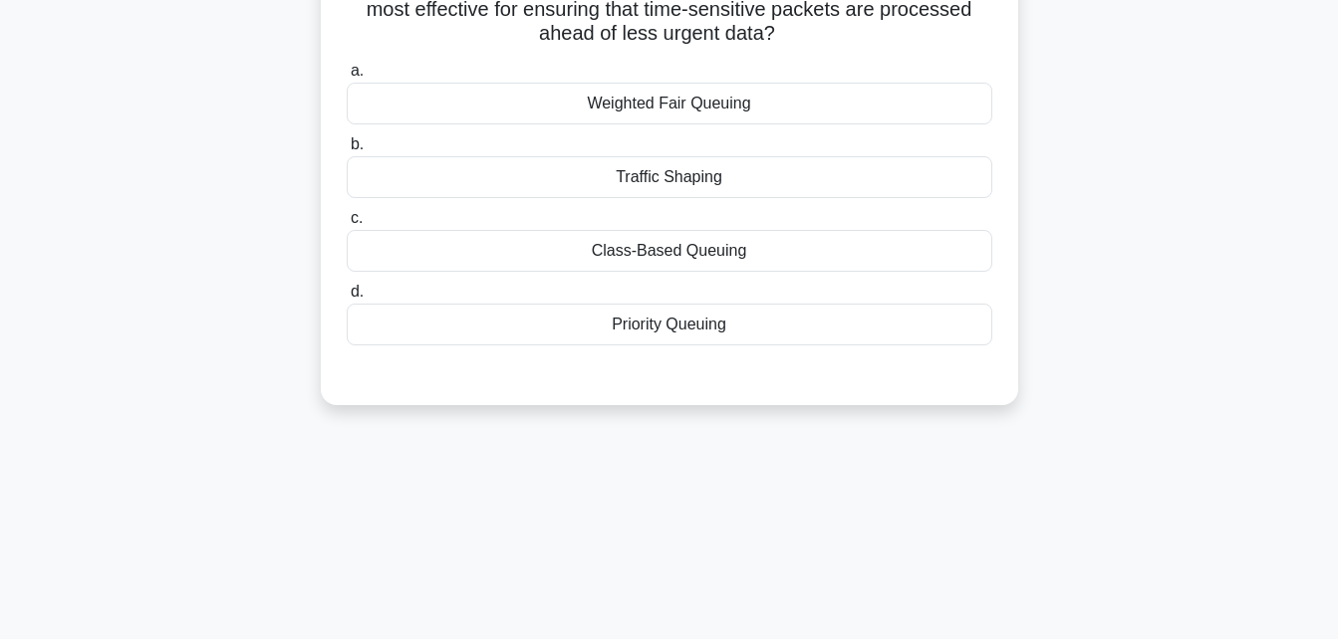
scroll to position [171, 0]
click at [631, 171] on div "Traffic Shaping" at bounding box center [669, 176] width 645 height 42
click at [347, 150] on input "b. Traffic Shaping" at bounding box center [347, 143] width 0 height 13
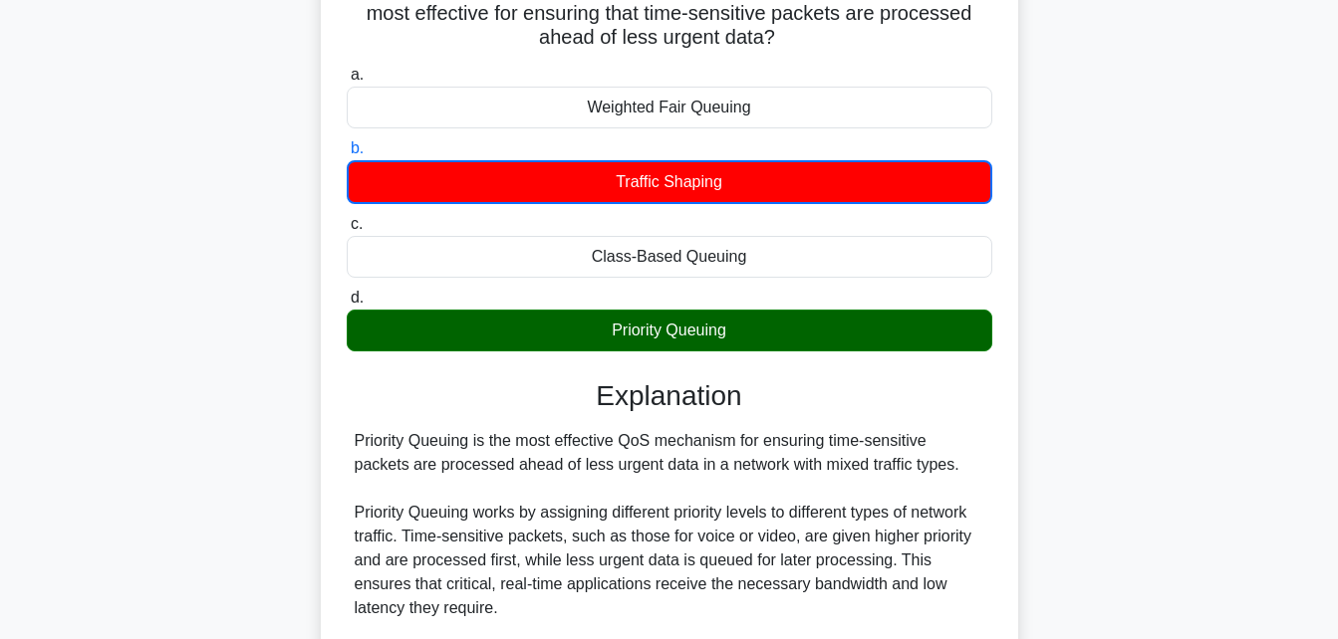
click at [1117, 320] on div "In a network with mixed traffic types, which QoS mechanism would be most effect…" at bounding box center [669, 545] width 1135 height 1200
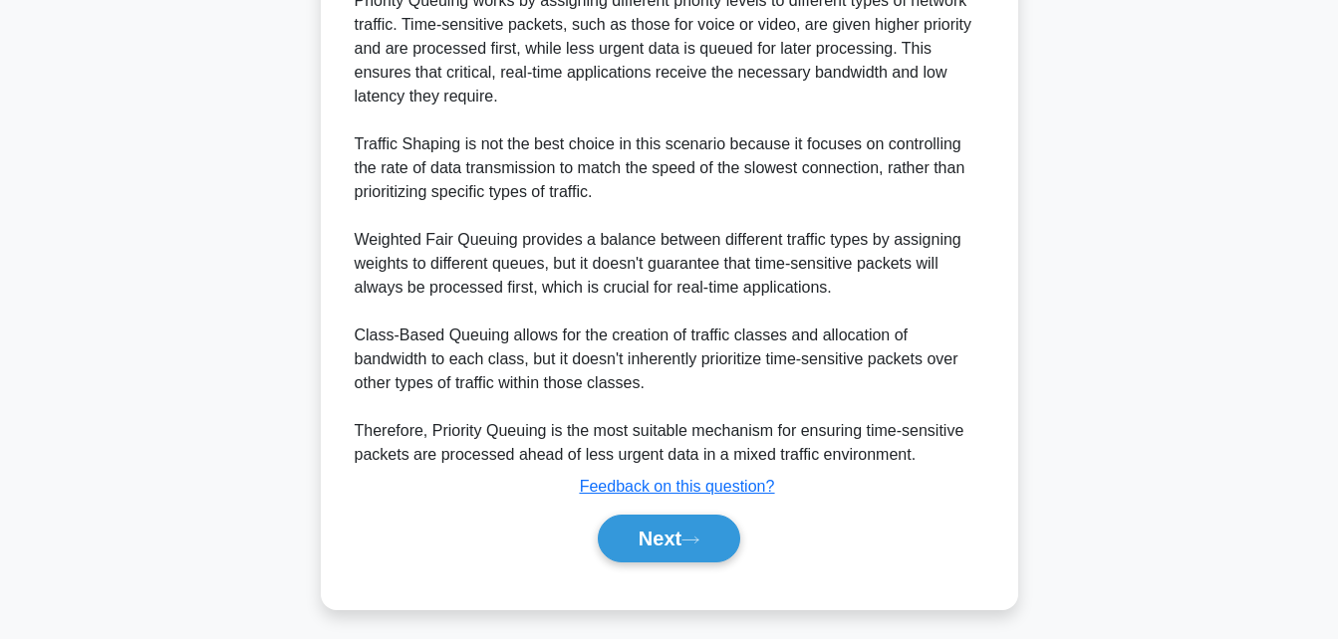
scroll to position [687, 0]
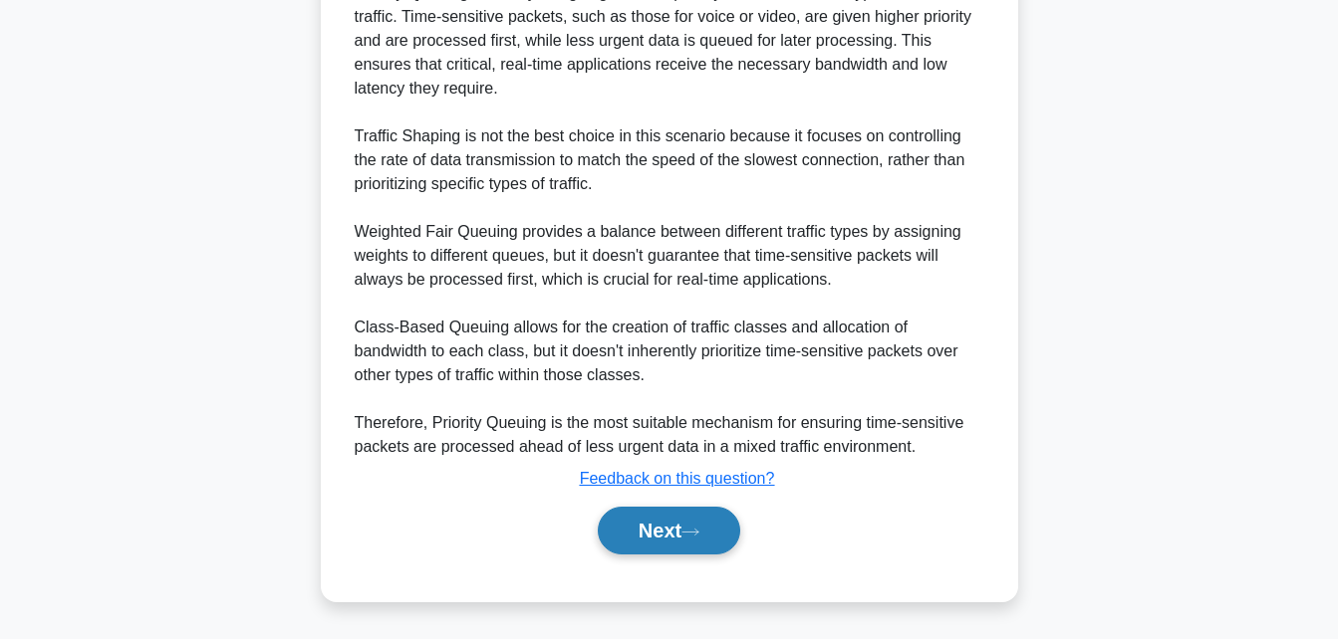
click at [672, 530] on button "Next" at bounding box center [669, 531] width 142 height 48
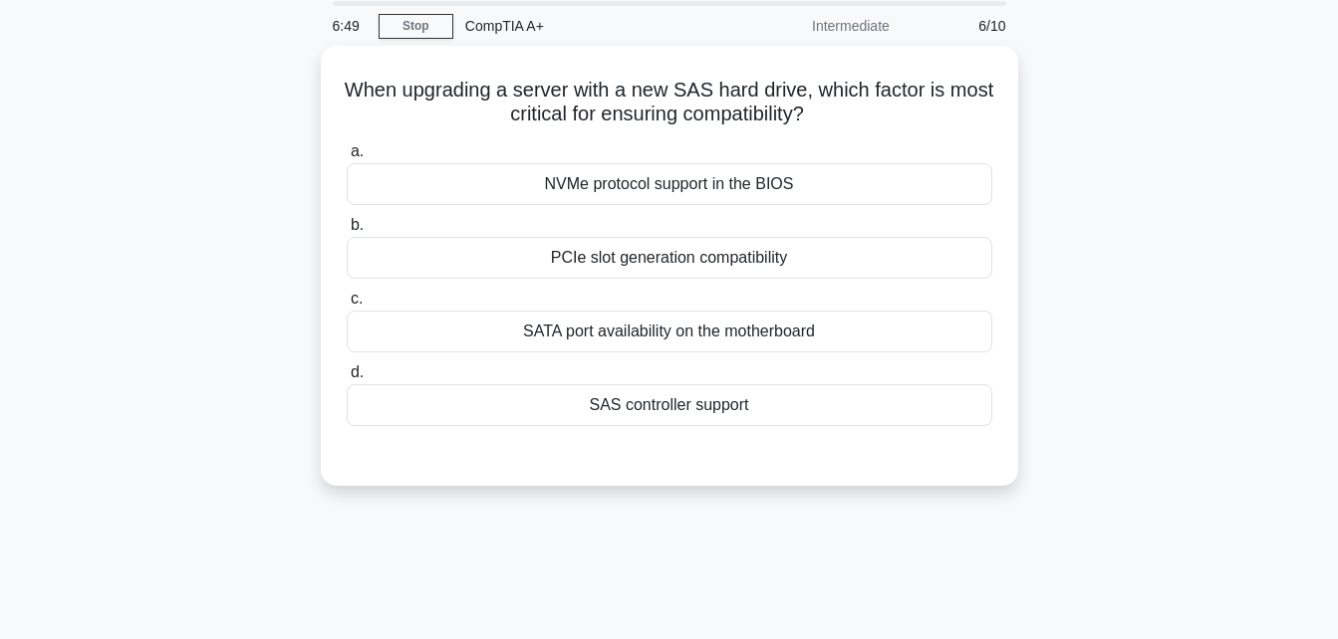
scroll to position [38, 0]
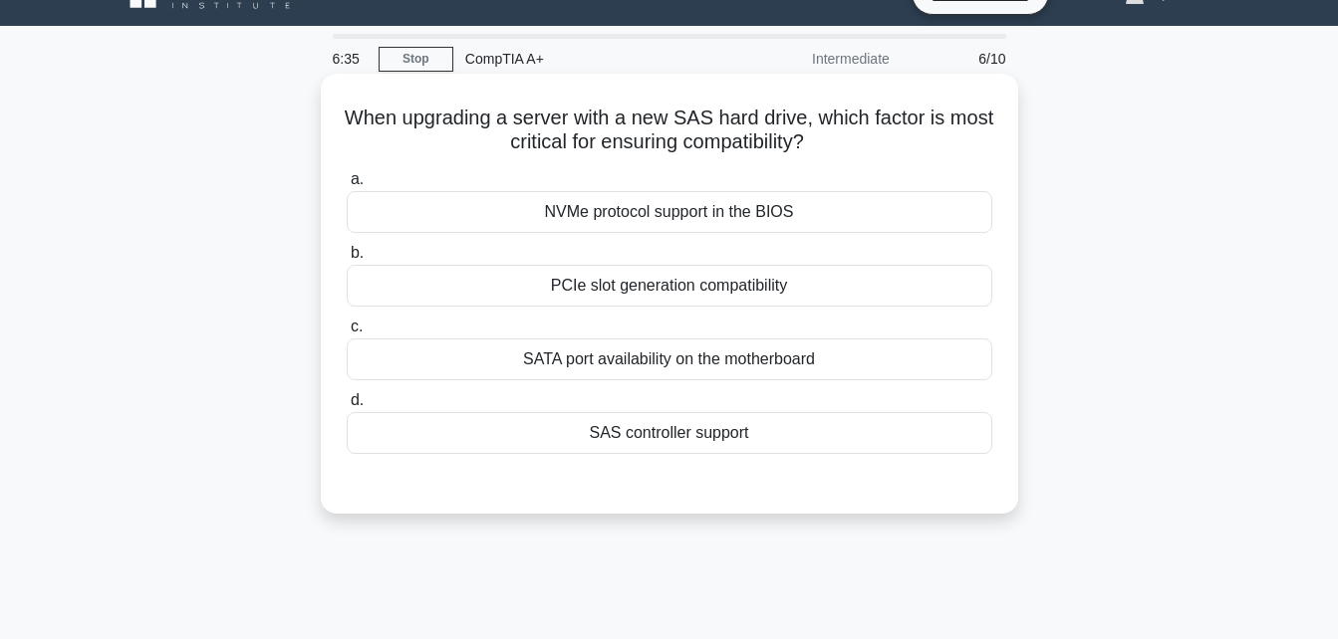
click at [679, 434] on div "SAS controller support" at bounding box center [669, 433] width 645 height 42
click at [347, 407] on input "d. SAS controller support" at bounding box center [347, 400] width 0 height 13
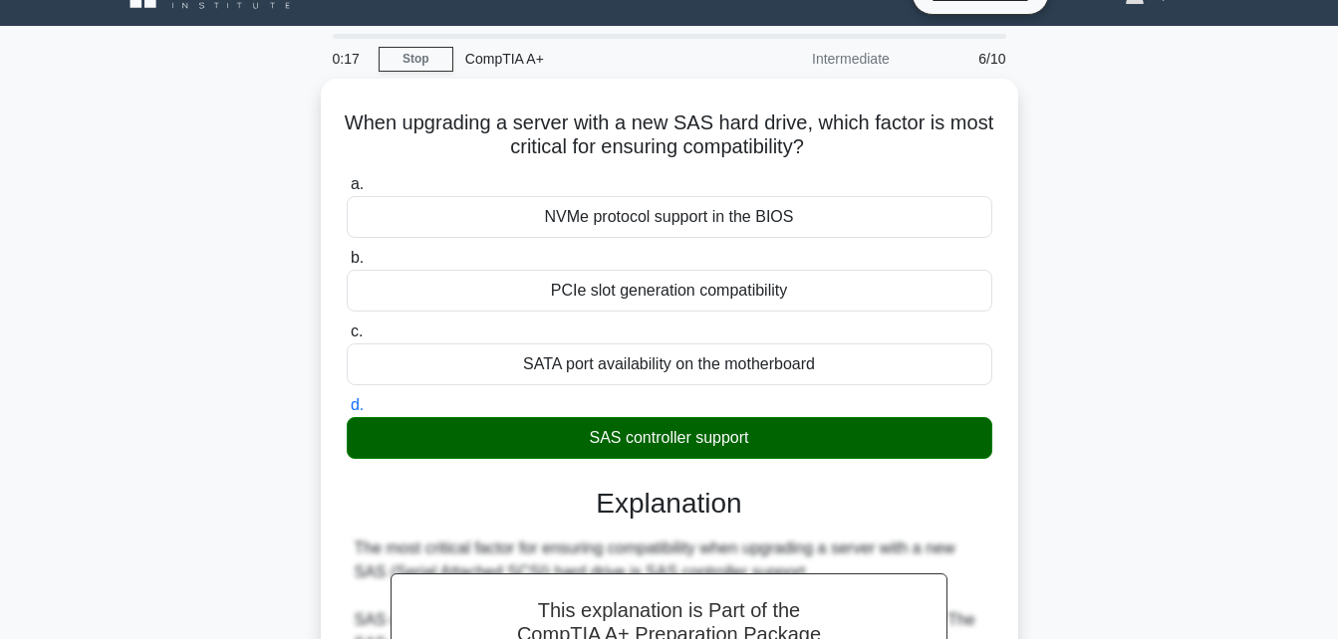
click at [347, 178] on input "a. NVMe protocol support in the BIOS" at bounding box center [347, 184] width 0 height 13
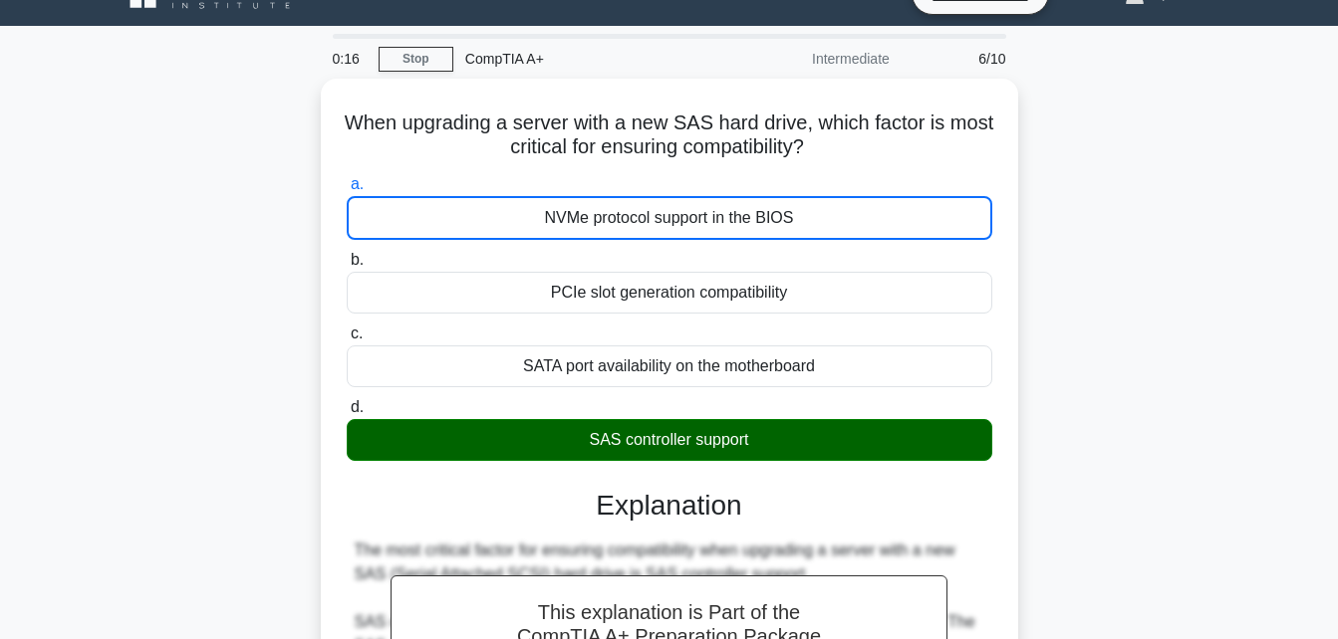
click at [347, 254] on input "b. PCIe slot generation compatibility" at bounding box center [347, 260] width 0 height 13
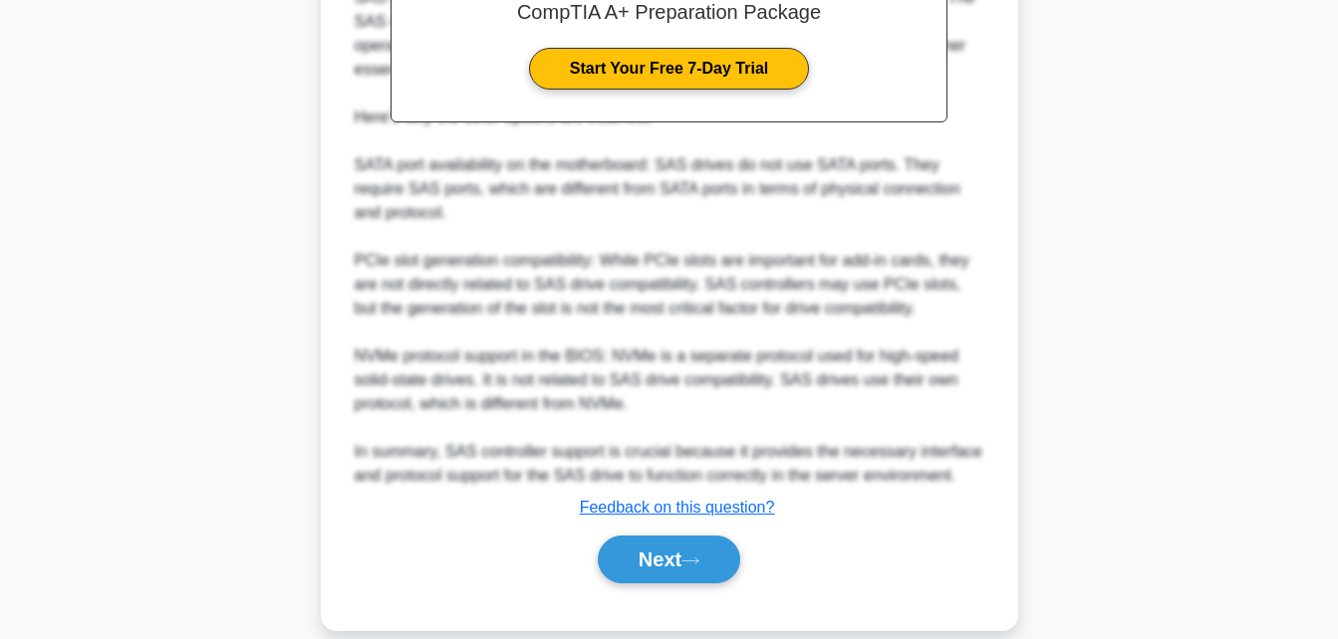
scroll to position [687, 0]
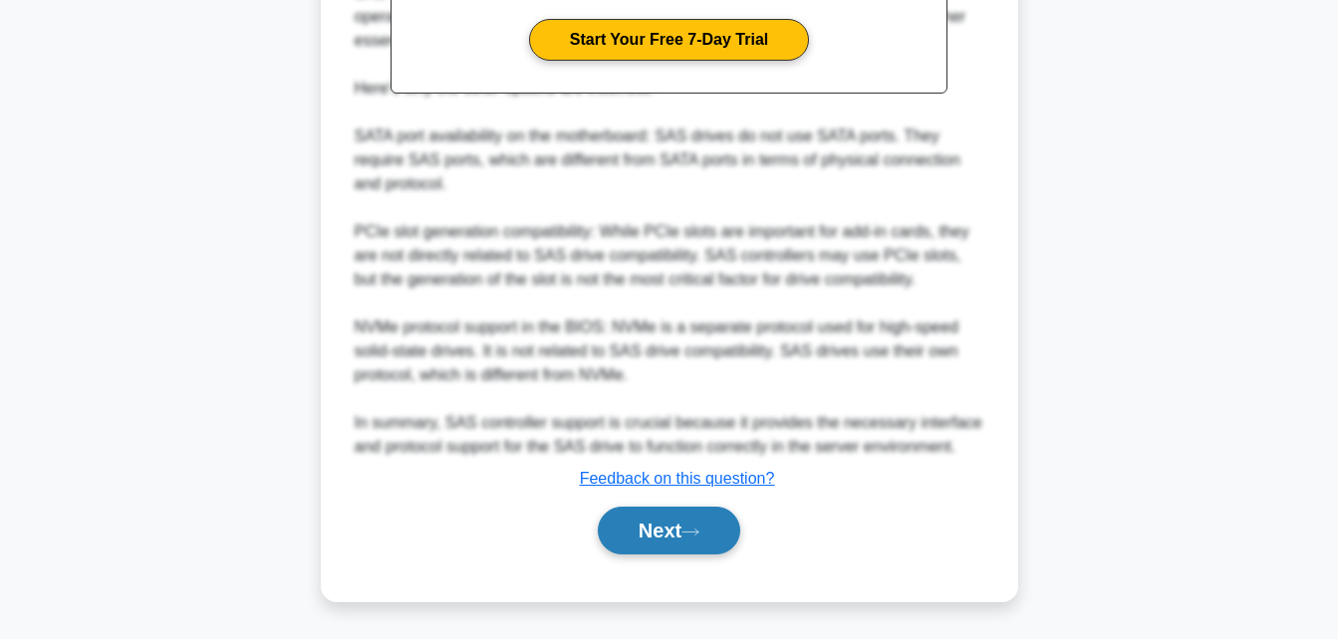
click at [649, 524] on button "Next" at bounding box center [669, 531] width 142 height 48
click at [653, 531] on button "Next" at bounding box center [669, 531] width 142 height 48
click at [689, 533] on icon at bounding box center [690, 532] width 18 height 11
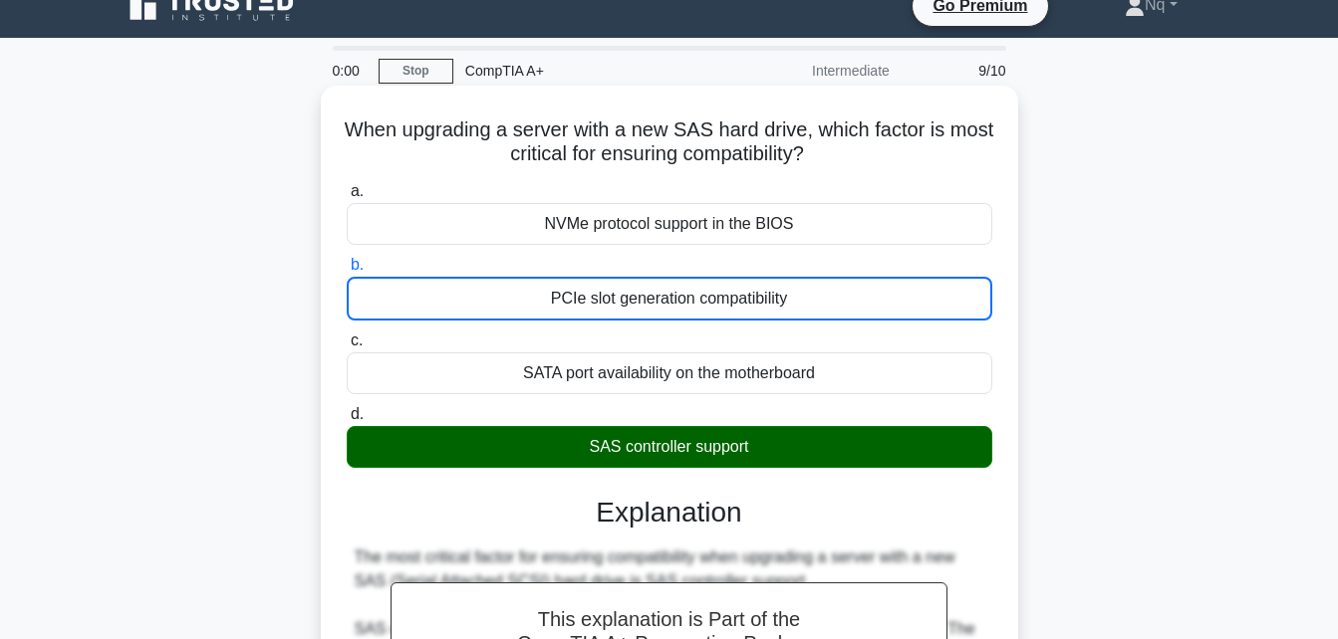
scroll to position [0, 0]
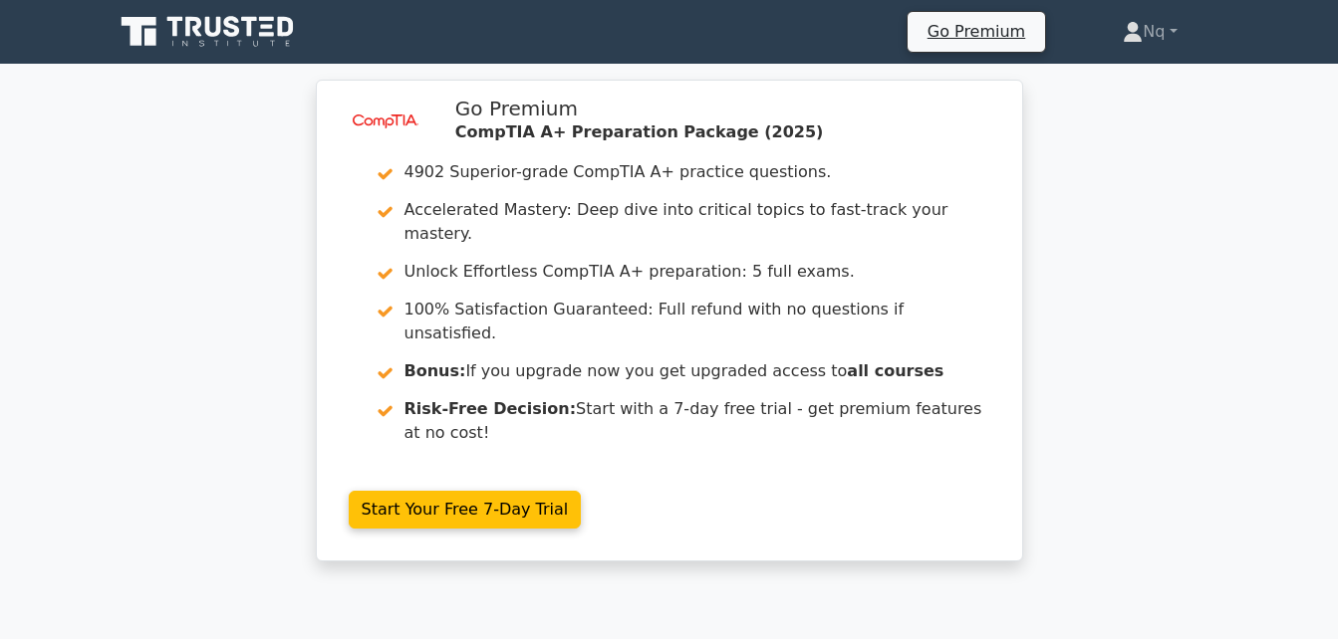
click at [1110, 324] on div "image/svg+xml Go Premium CompTIA A+ Preparation Package (2025) 4902 Superior-gr…" at bounding box center [669, 333] width 1338 height 506
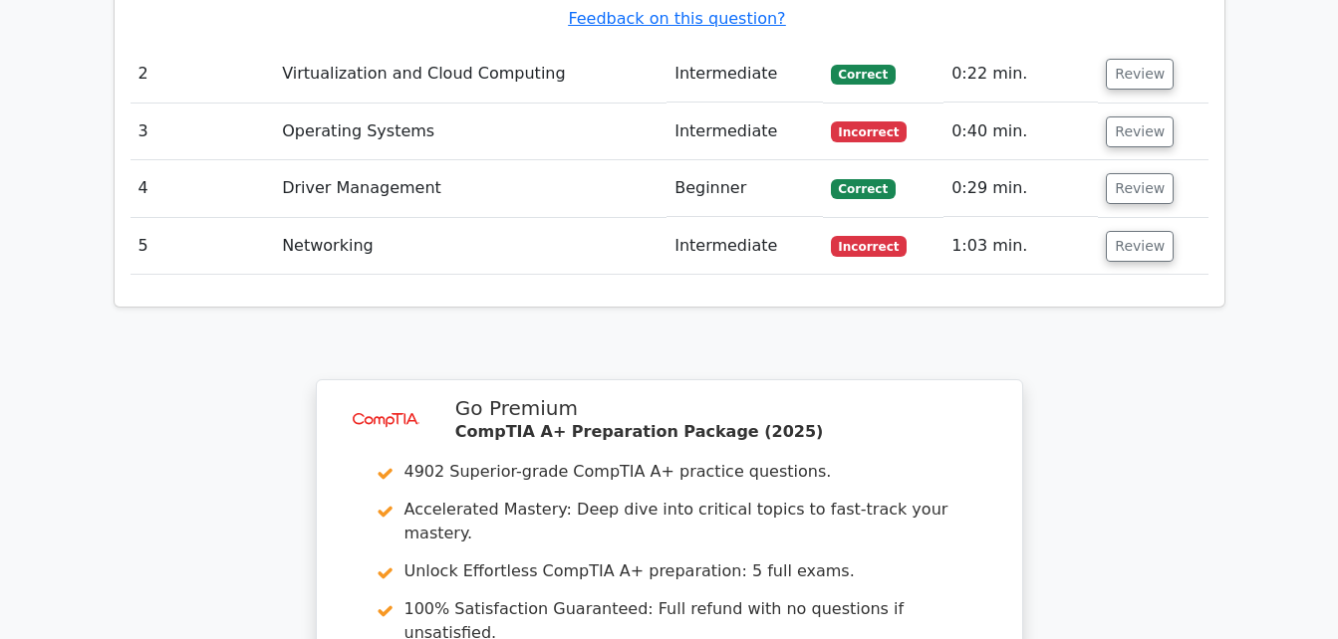
scroll to position [2749, 0]
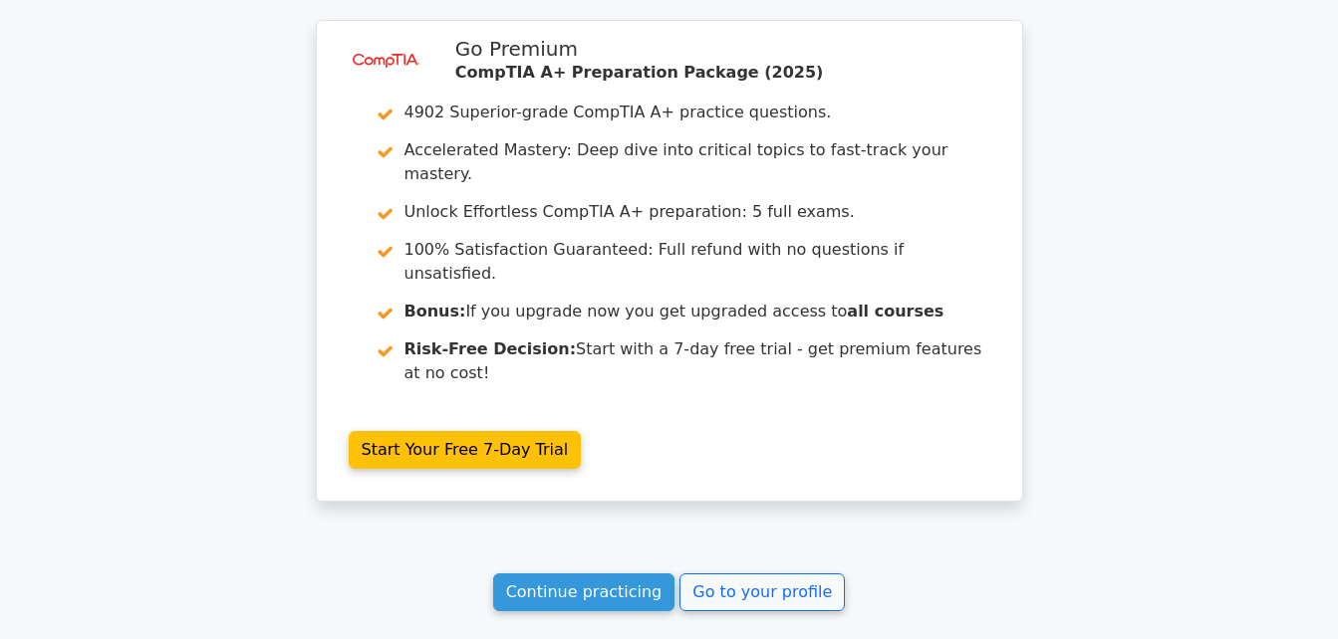
scroll to position [3073, 0]
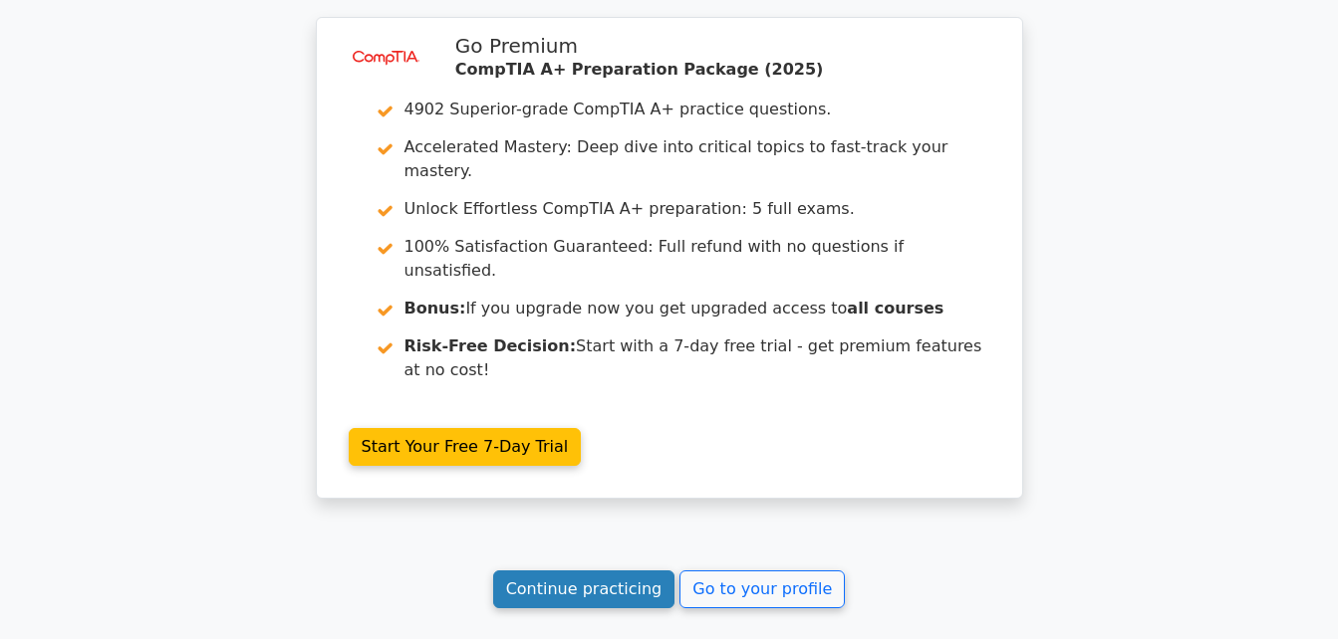
click at [640, 571] on link "Continue practicing" at bounding box center [584, 590] width 182 height 38
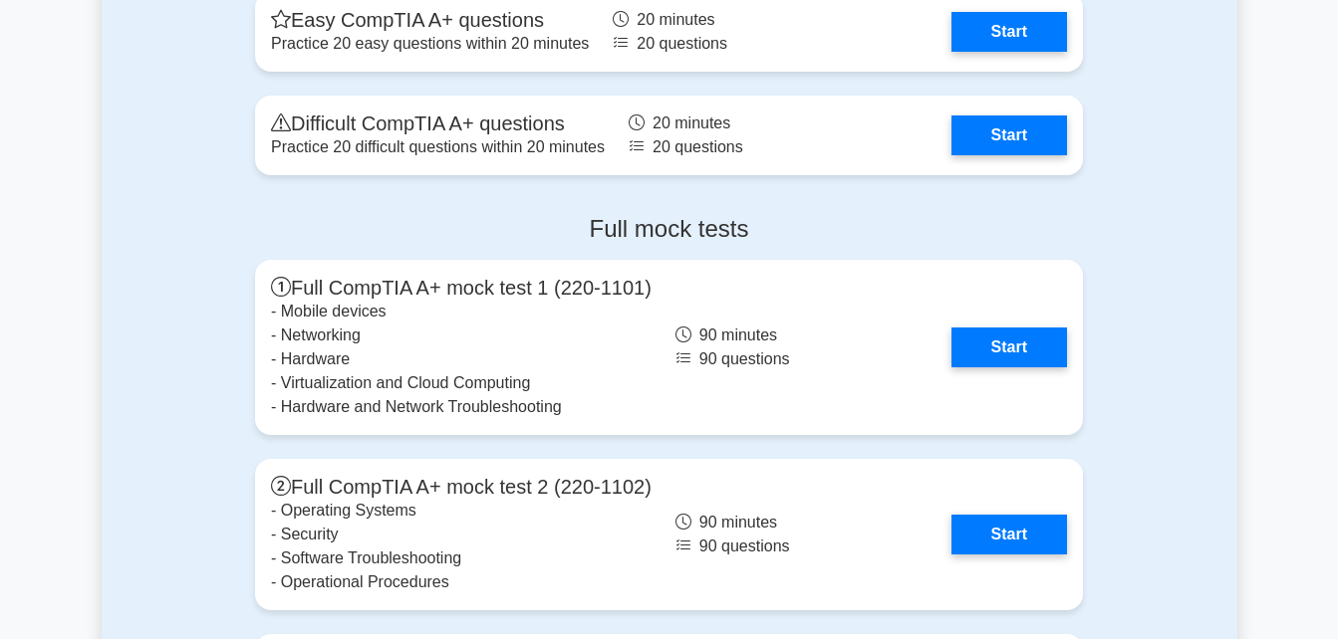
scroll to position [5458, 0]
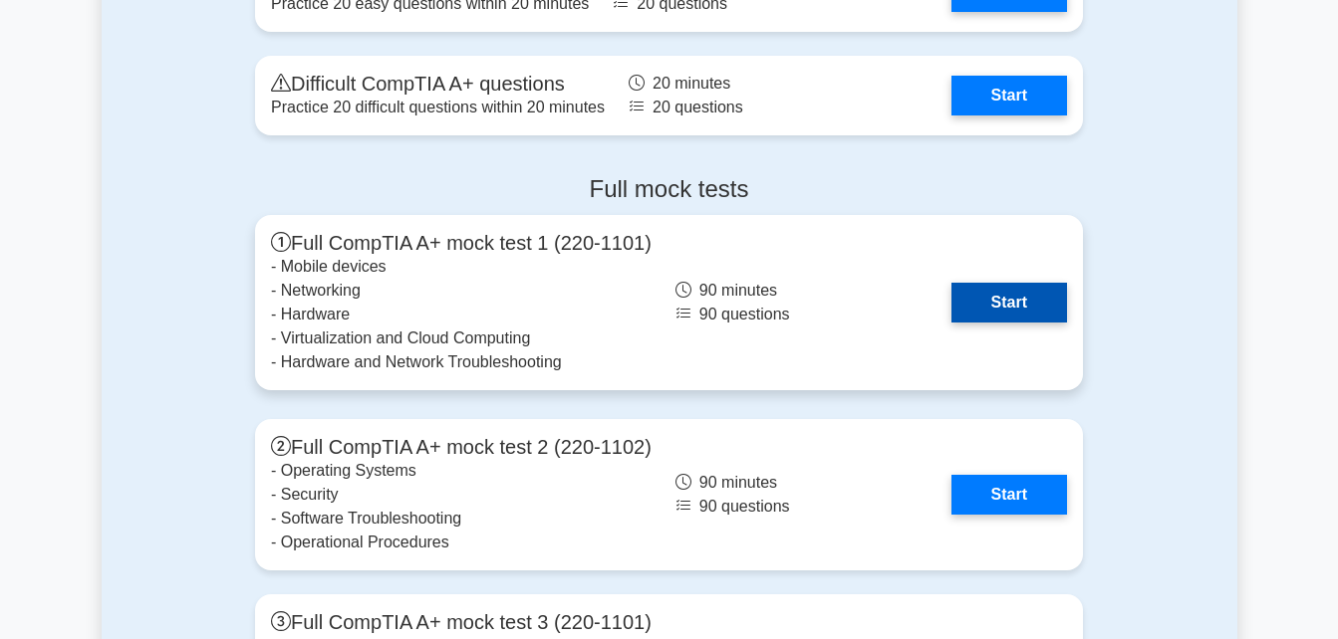
click at [1003, 290] on link "Start" at bounding box center [1009, 303] width 116 height 40
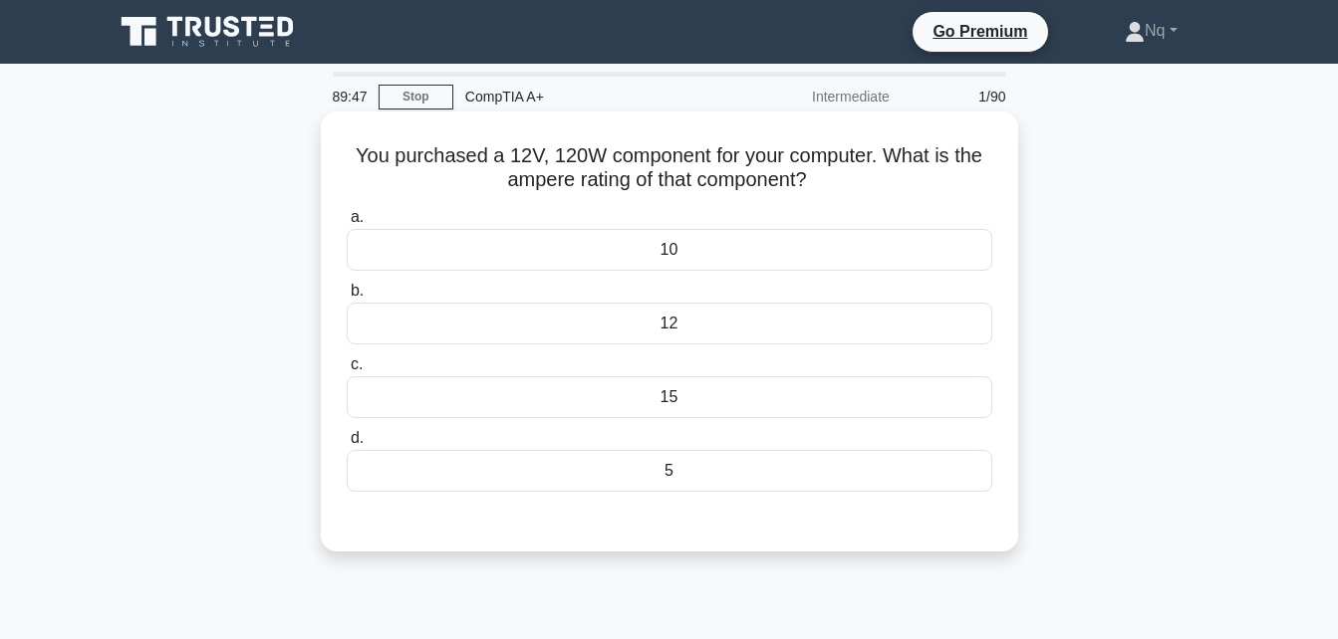
click at [662, 470] on div "5" at bounding box center [669, 471] width 645 height 42
click at [347, 445] on input "d. 5" at bounding box center [347, 438] width 0 height 13
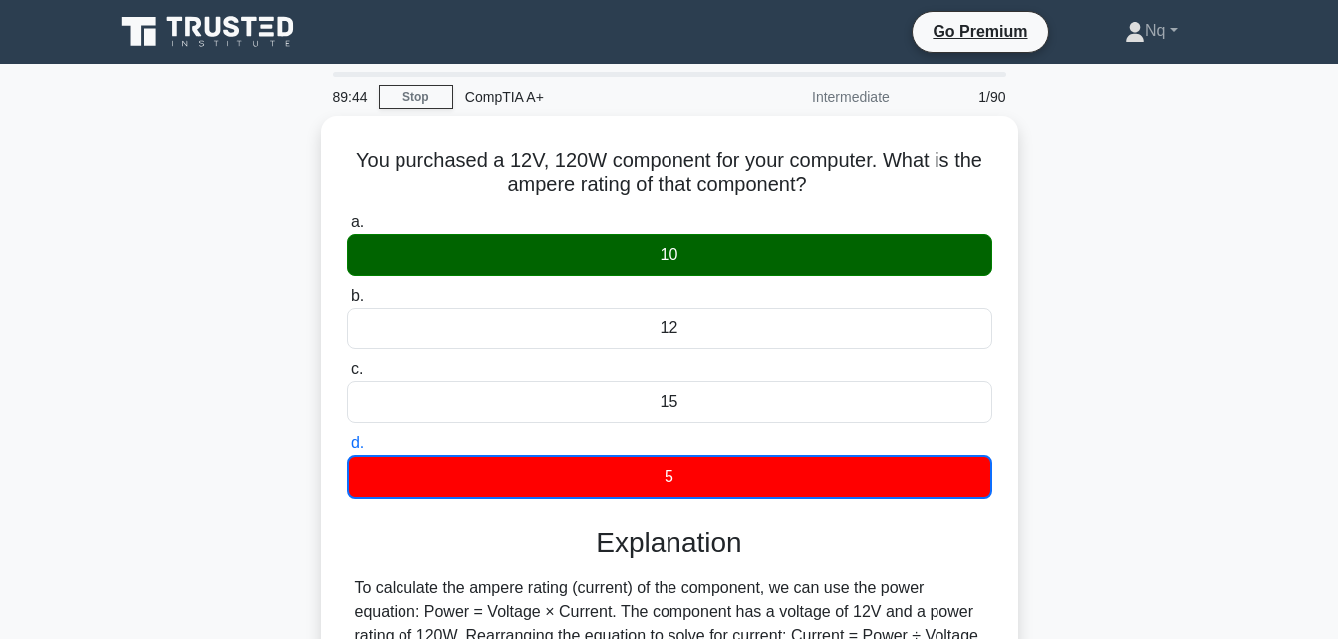
click at [1141, 353] on div "You purchased a 12V, 120W component for your computer. What is the ampere ratin…" at bounding box center [669, 490] width 1135 height 746
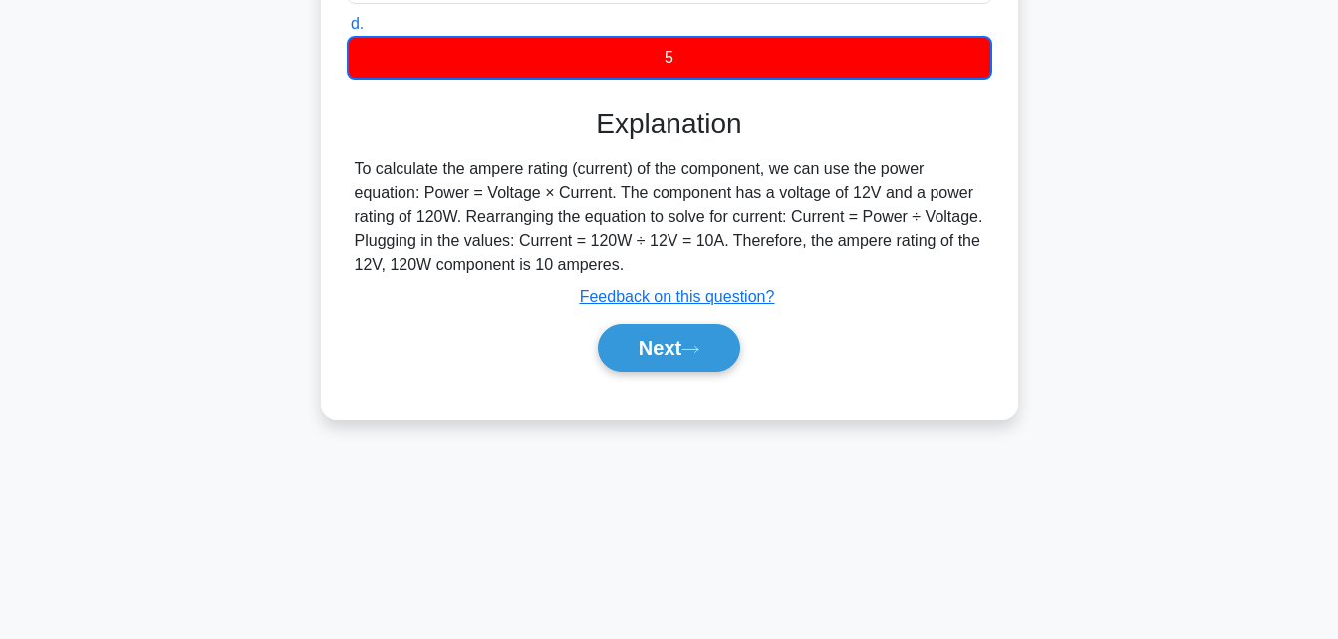
scroll to position [436, 0]
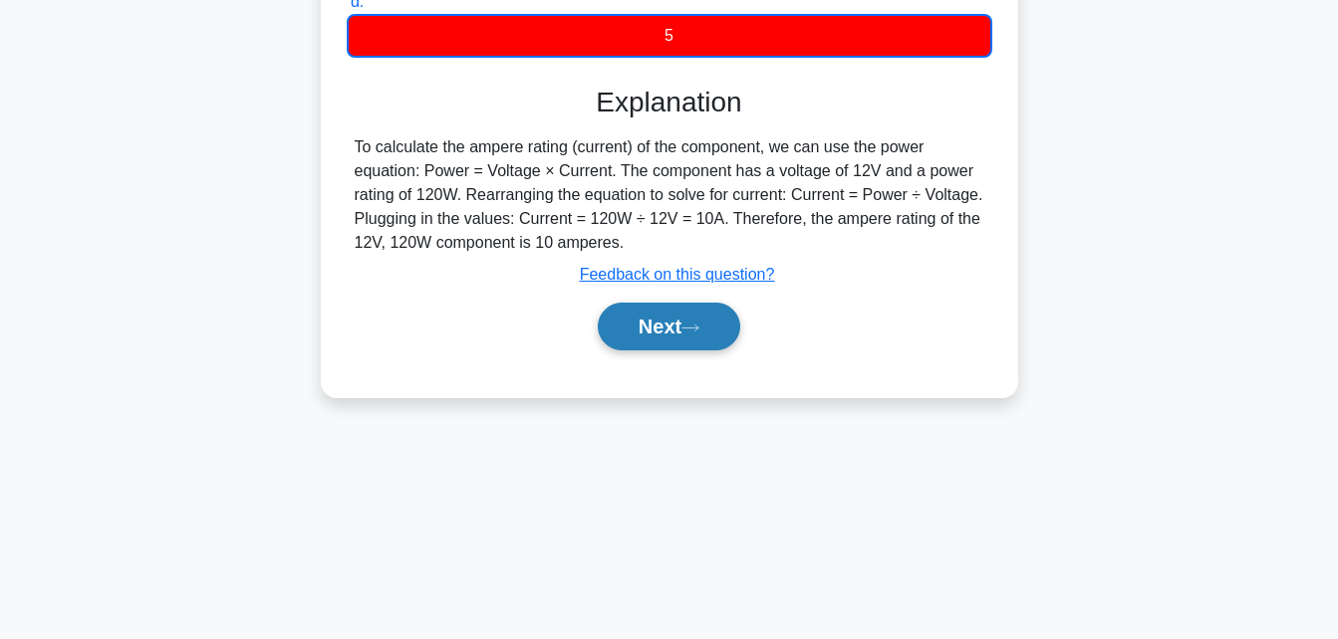
click at [703, 309] on button "Next" at bounding box center [669, 327] width 142 height 48
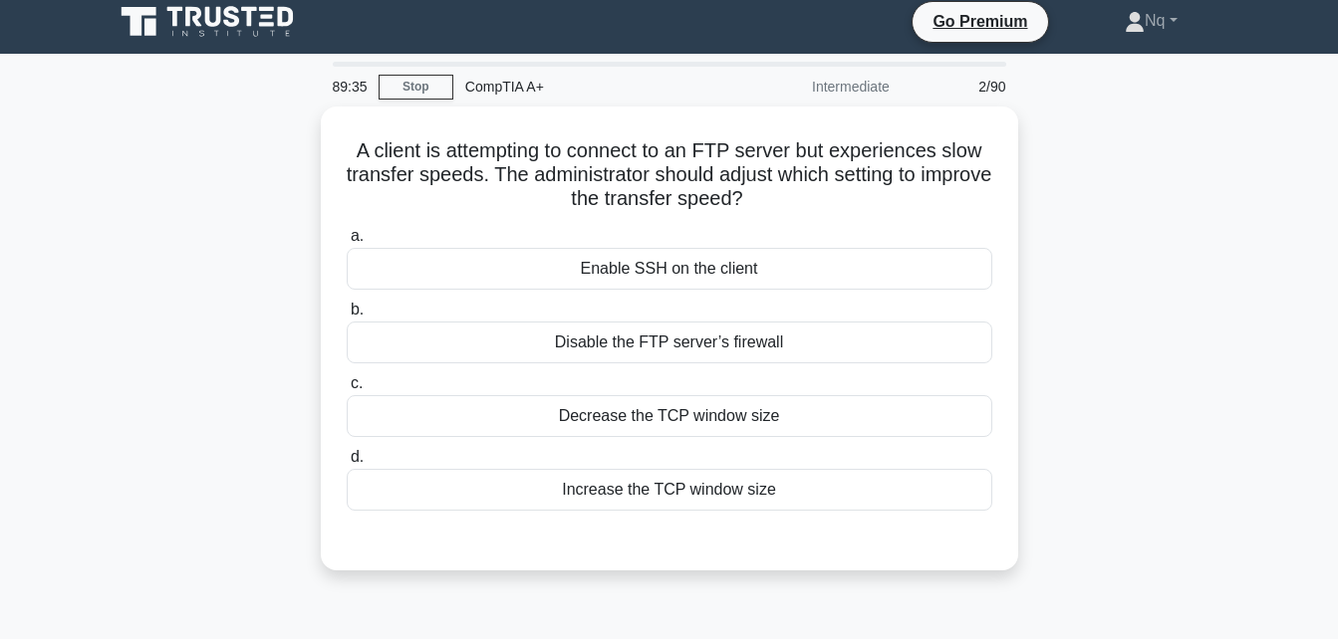
scroll to position [0, 0]
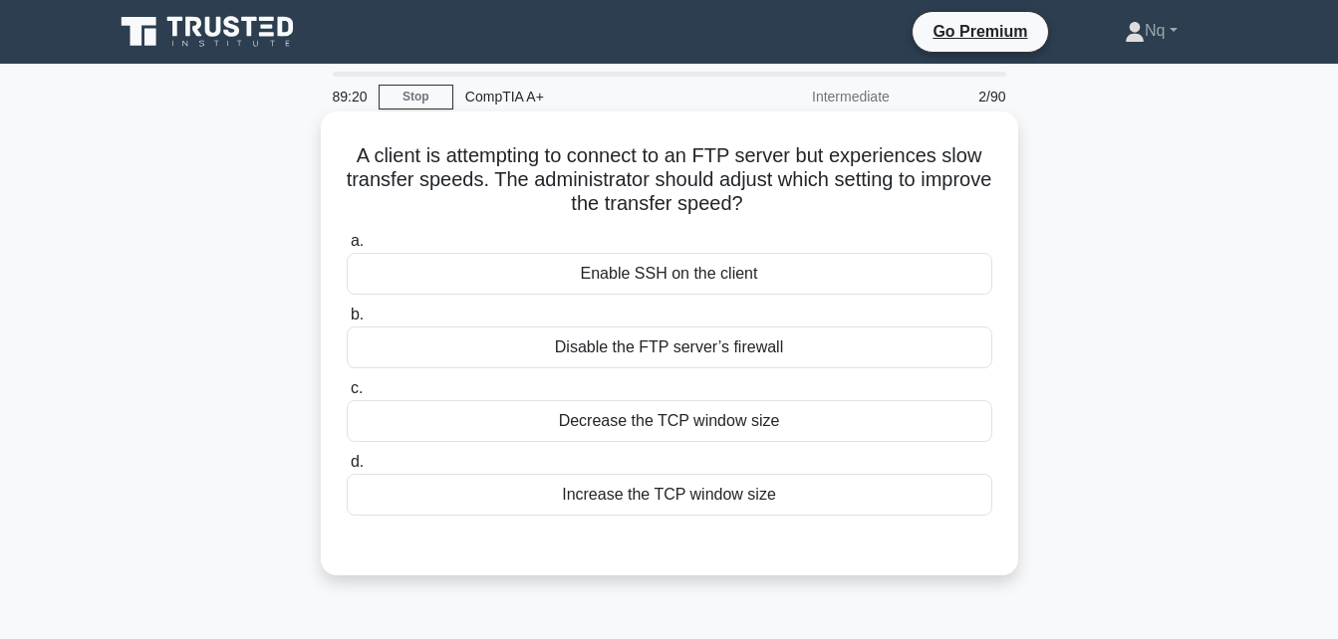
click at [601, 369] on div "Disable the FTP server’s firewall" at bounding box center [669, 348] width 645 height 42
click at [347, 322] on input "b. Disable the FTP server’s firewall" at bounding box center [347, 315] width 0 height 13
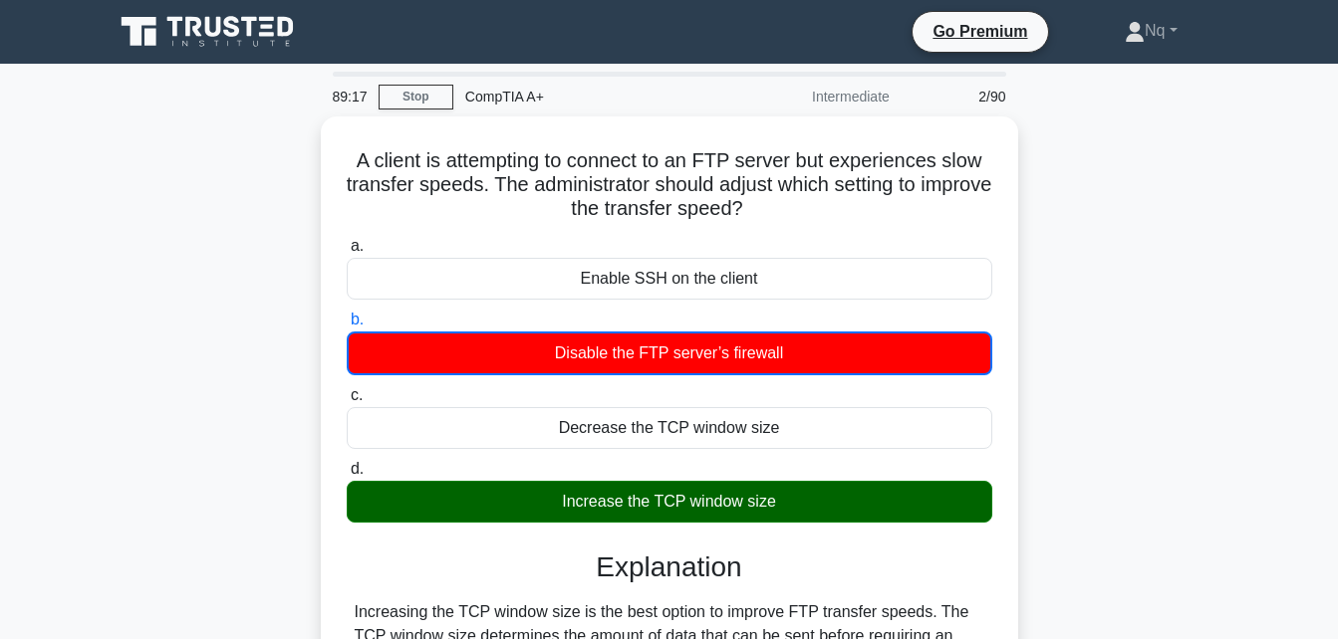
click at [1169, 532] on div "A client is attempting to connect to an FTP server but experiences slow transfe…" at bounding box center [669, 526] width 1135 height 818
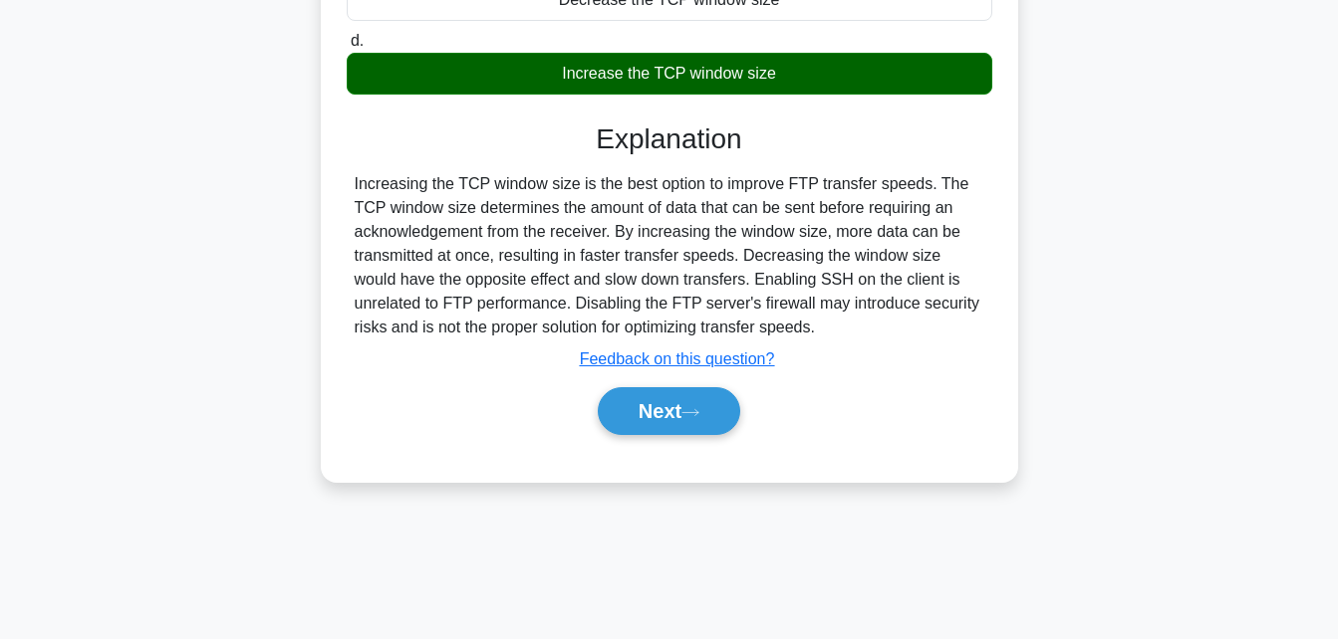
scroll to position [436, 0]
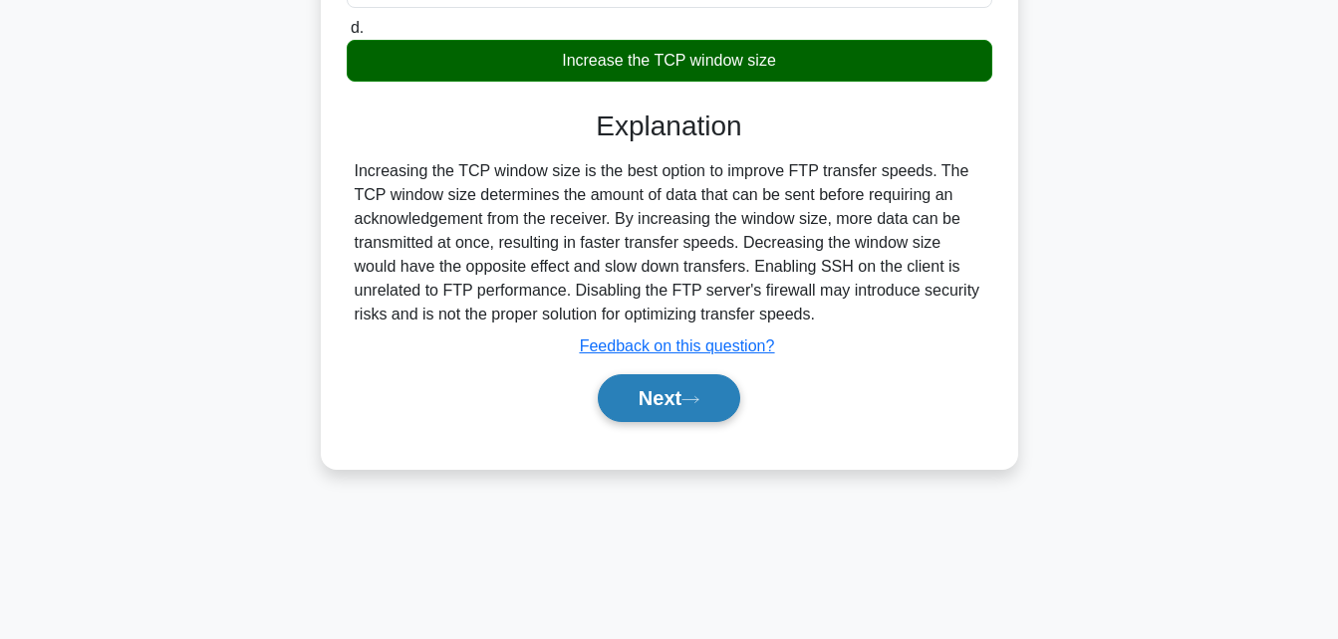
click at [685, 389] on button "Next" at bounding box center [669, 398] width 142 height 48
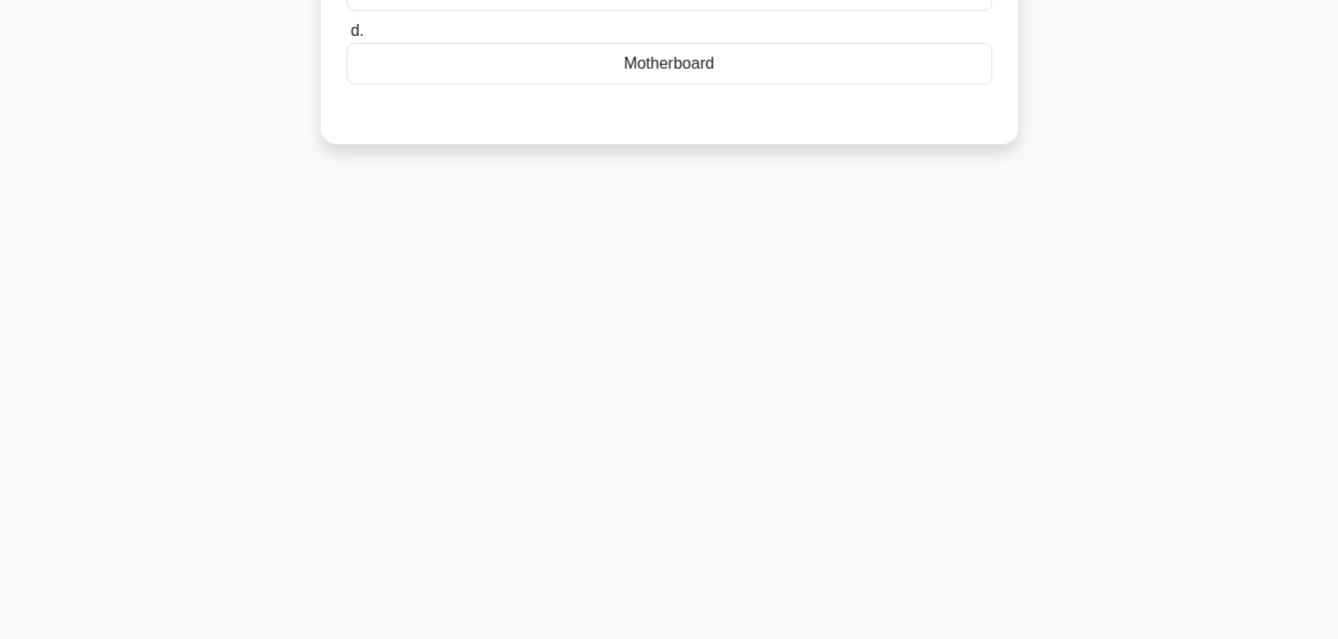
drag, startPoint x: 685, startPoint y: 389, endPoint x: 190, endPoint y: 276, distance: 507.9
click at [190, 276] on div "86:17 Stop CompTIA A+ Intermediate 3/90 A technician is testing a PC for electr…" at bounding box center [669, 133] width 1135 height 996
